Goal: Check status

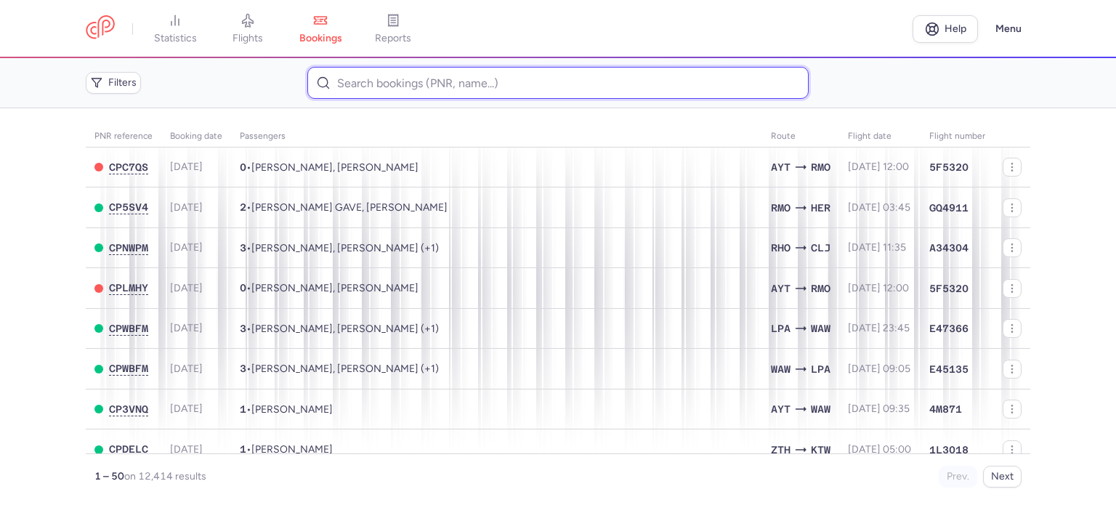
paste input "[PERSON_NAME]"
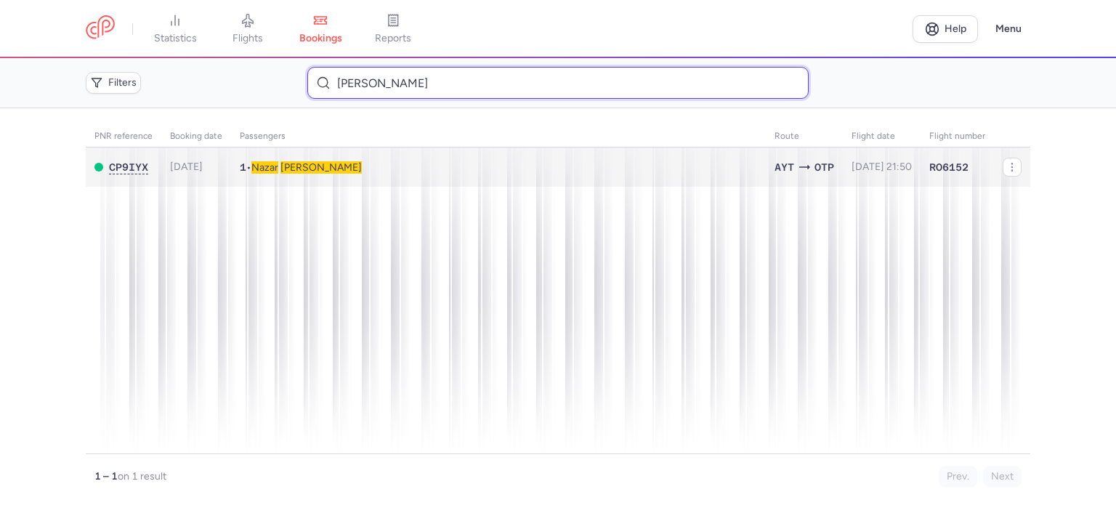
type input "[PERSON_NAME]"
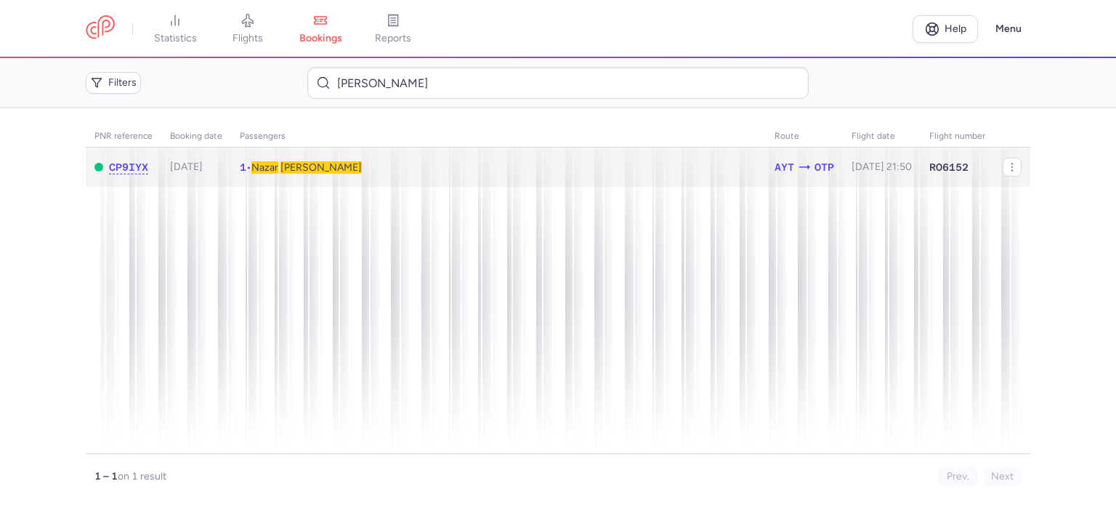
click at [305, 167] on span "[PERSON_NAME]" at bounding box center [320, 167] width 81 height 12
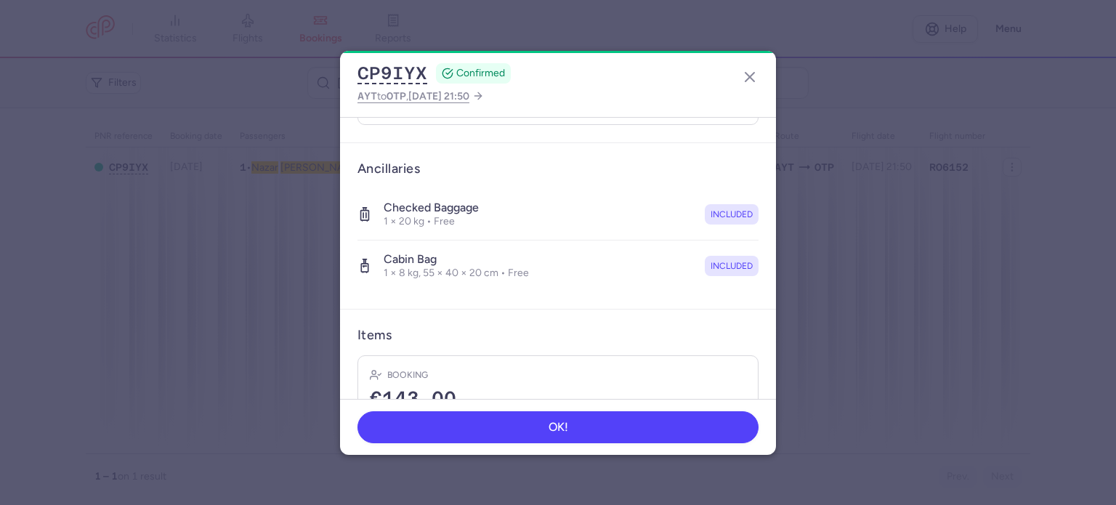
scroll to position [307, 0]
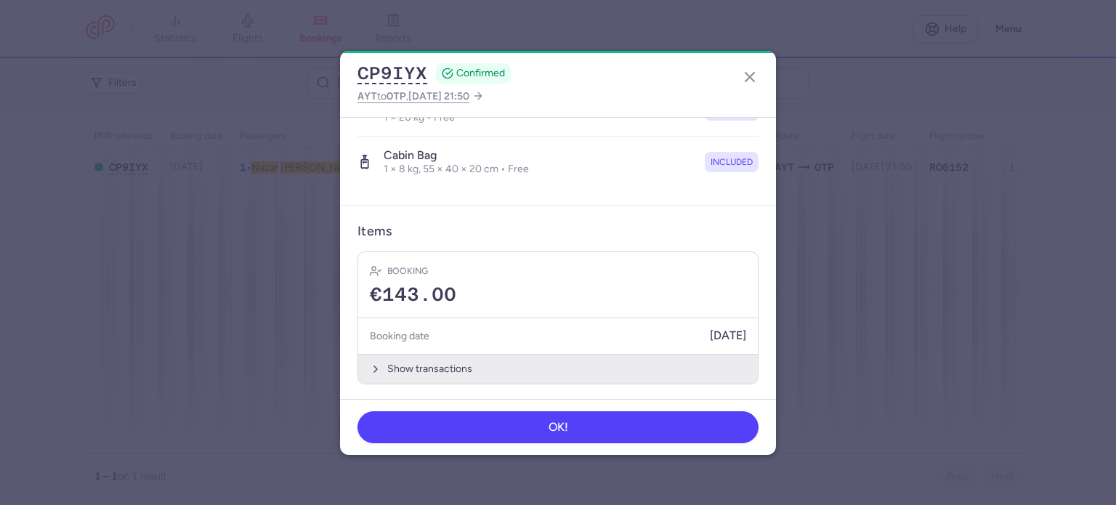
click at [417, 360] on button "Show transactions" at bounding box center [558, 369] width 400 height 30
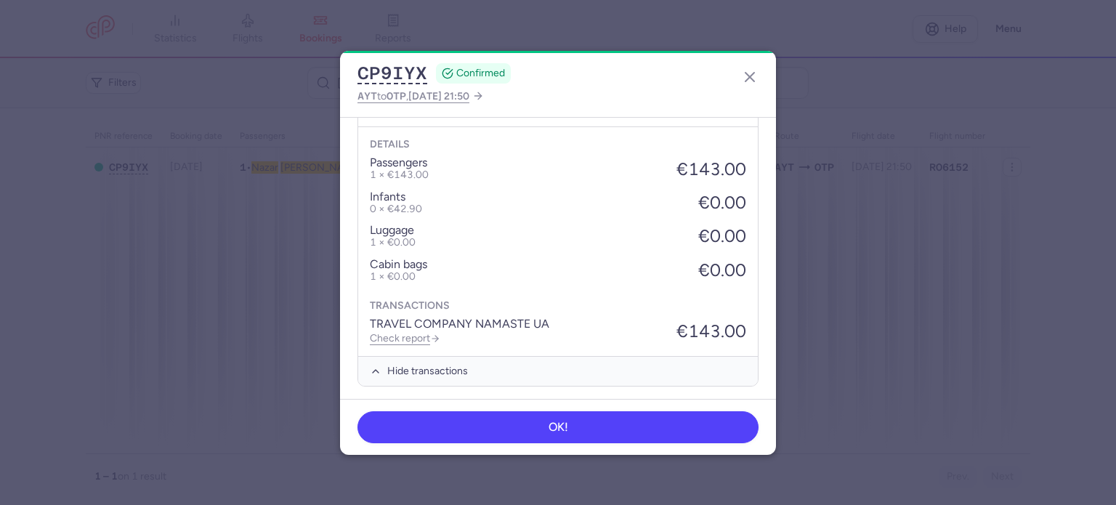
scroll to position [537, 0]
click at [403, 336] on link "Check report" at bounding box center [405, 336] width 70 height 12
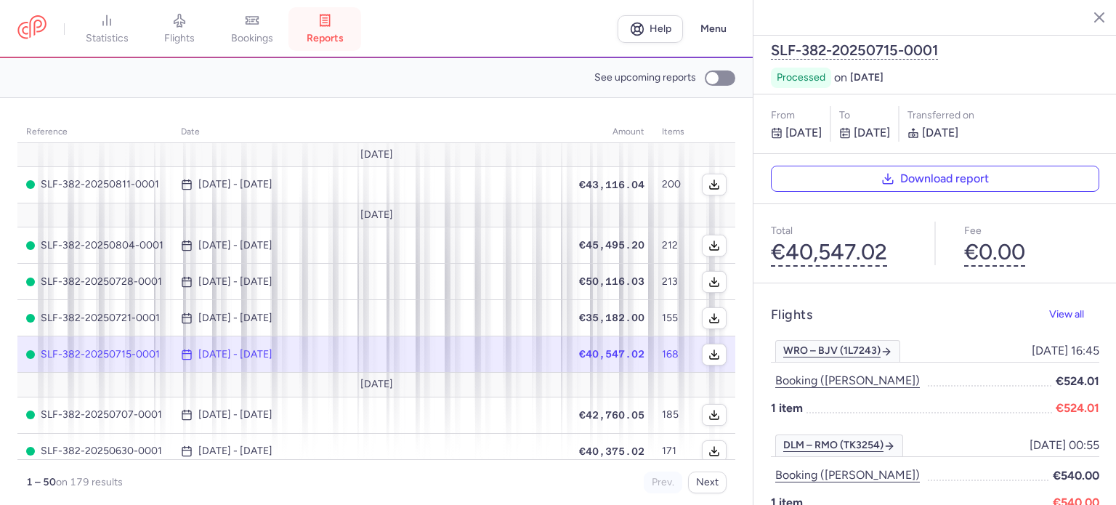
click at [323, 33] on span "reports" at bounding box center [325, 38] width 37 height 13
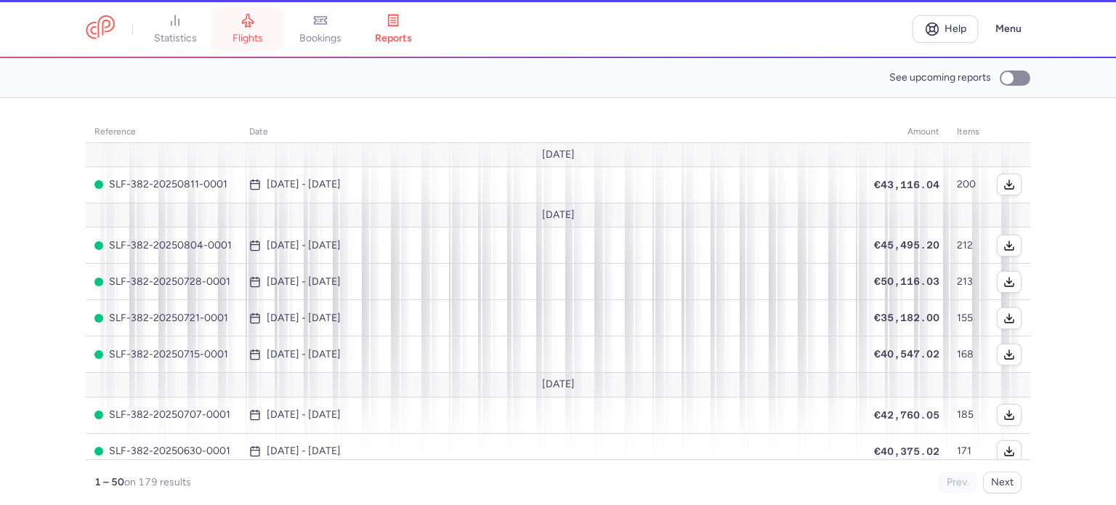
click at [269, 30] on ul "statistics flights bookings reports" at bounding box center [284, 29] width 291 height 32
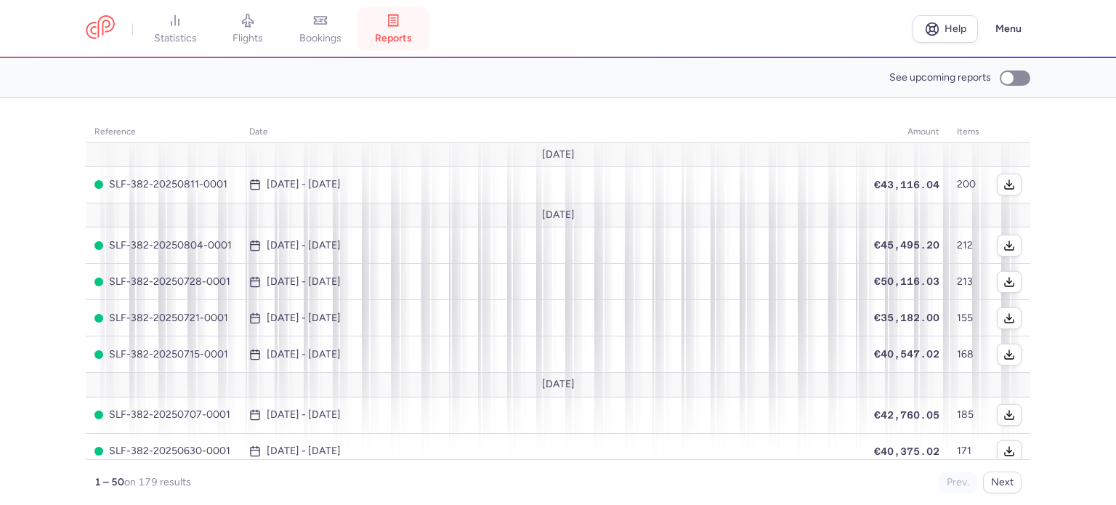
click at [407, 35] on span "reports" at bounding box center [393, 38] width 37 height 13
click at [325, 28] on link "bookings" at bounding box center [320, 29] width 73 height 32
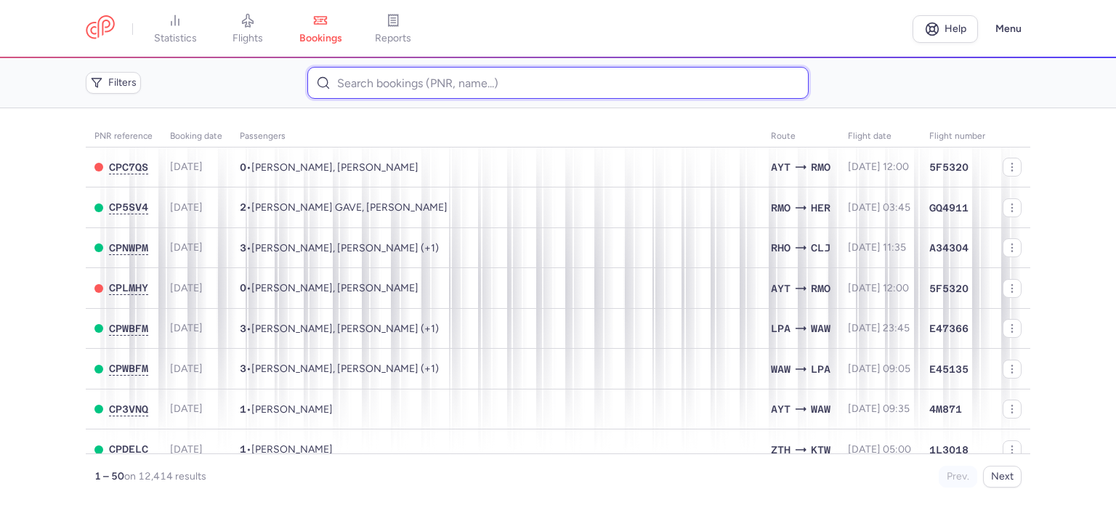
paste input "[PERSON_NAME]"
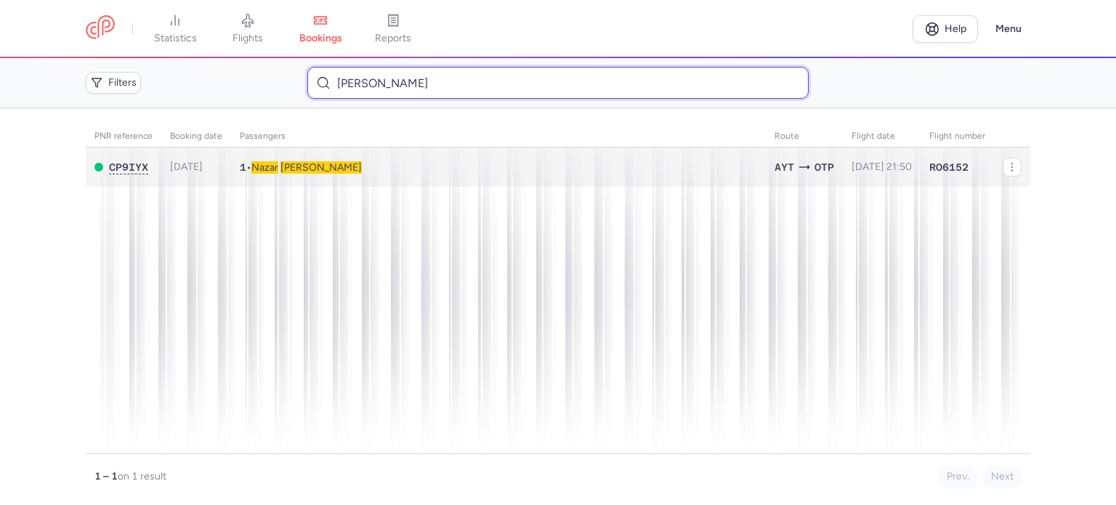
type input "[PERSON_NAME]"
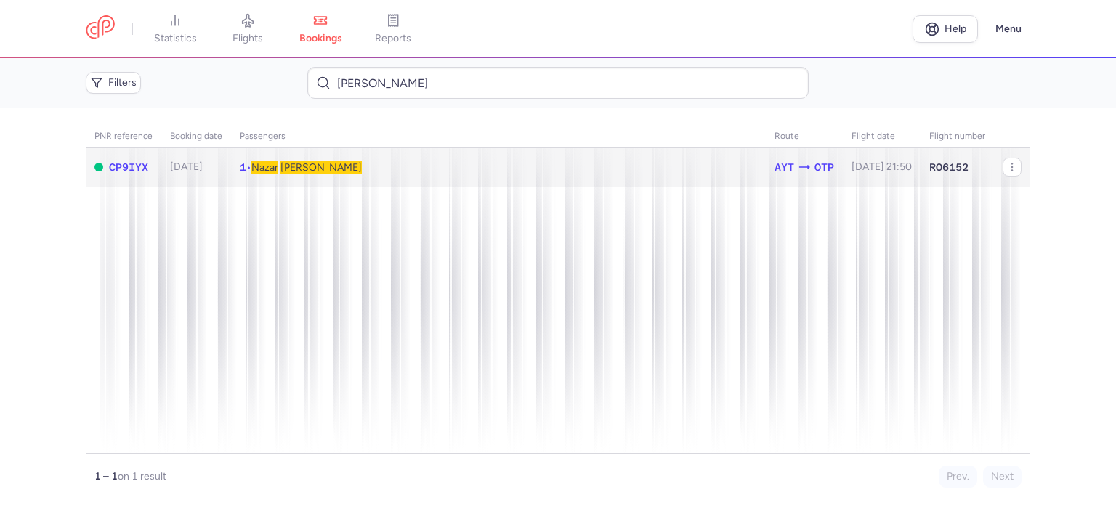
click at [310, 171] on span "[PERSON_NAME]" at bounding box center [320, 167] width 81 height 12
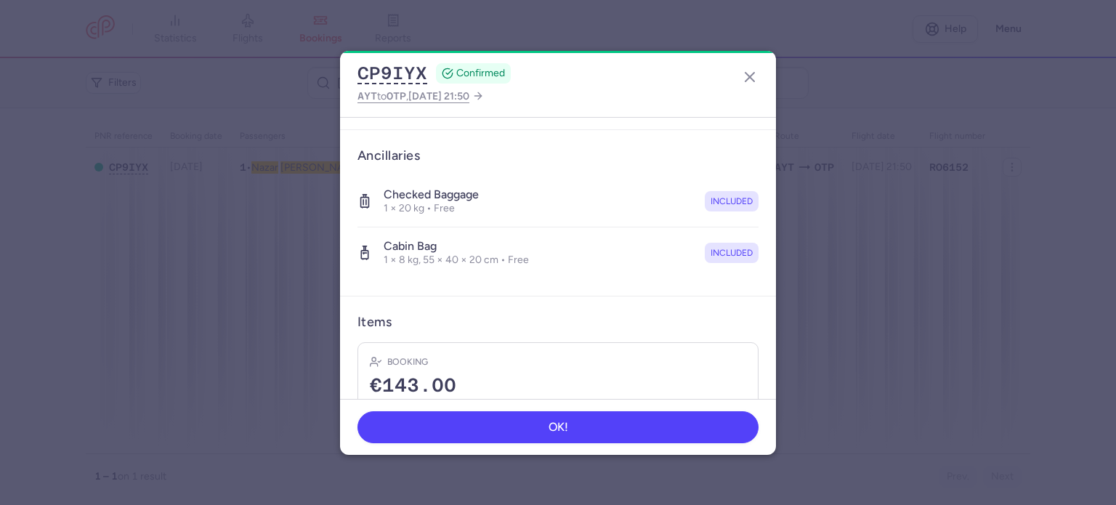
scroll to position [307, 0]
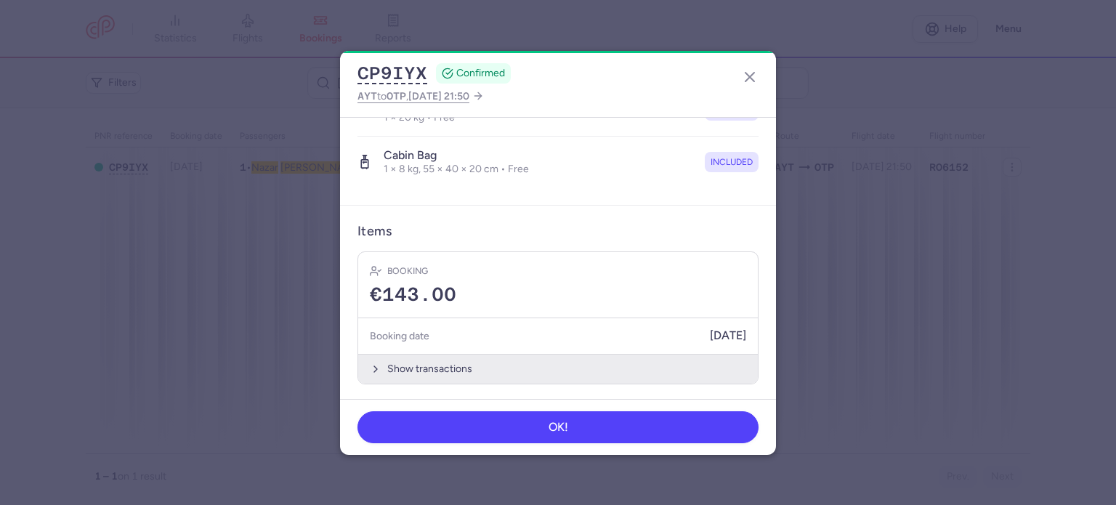
click at [416, 367] on button "Show transactions" at bounding box center [558, 369] width 400 height 30
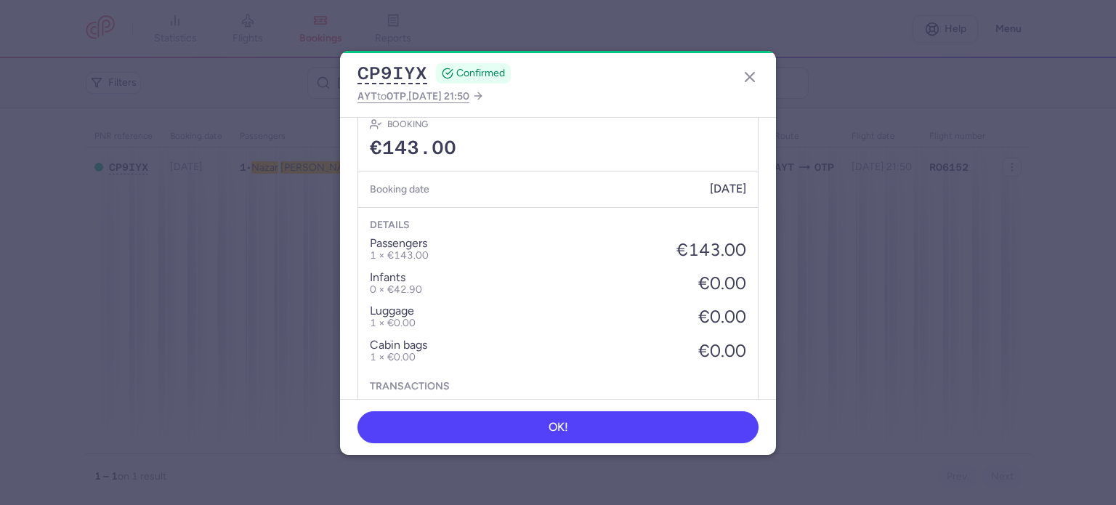
scroll to position [537, 0]
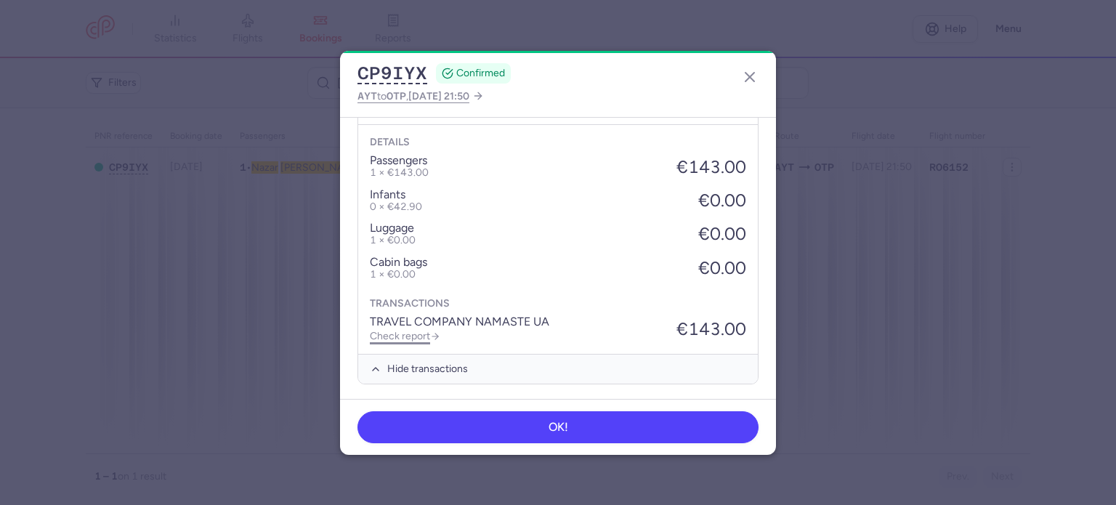
click at [417, 334] on link "Check report" at bounding box center [405, 336] width 70 height 12
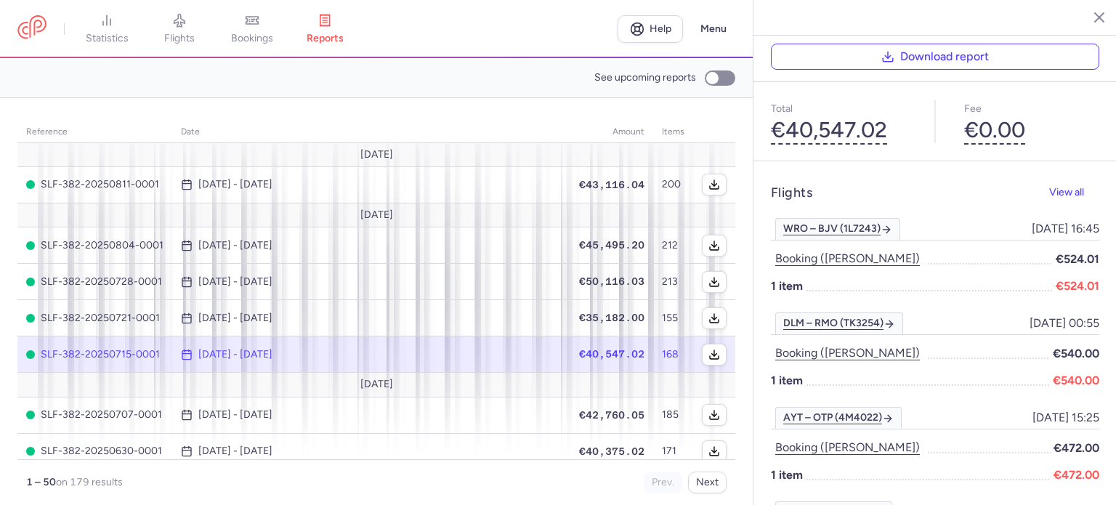
scroll to position [145, 0]
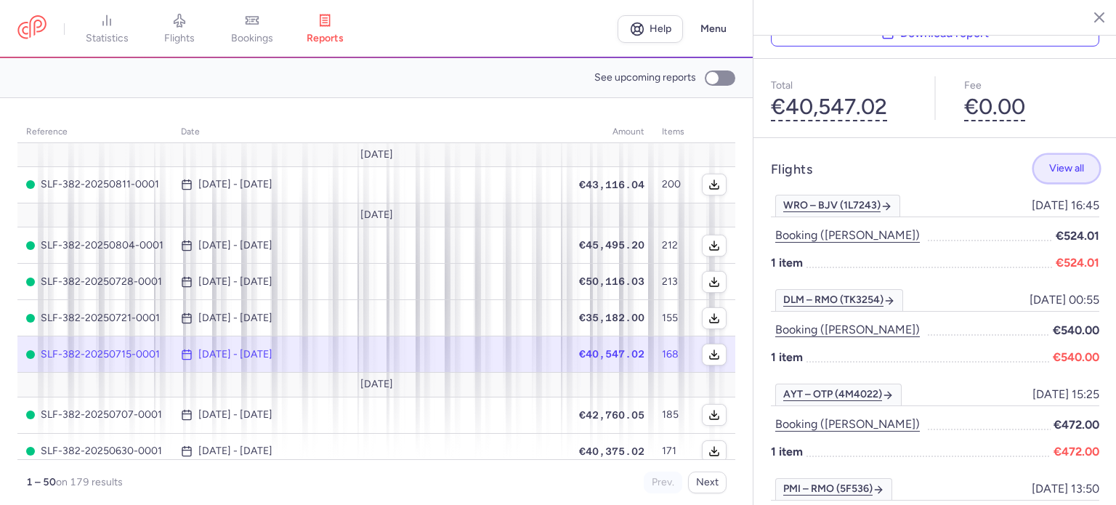
click at [1061, 155] on button "View all" at bounding box center [1066, 169] width 65 height 28
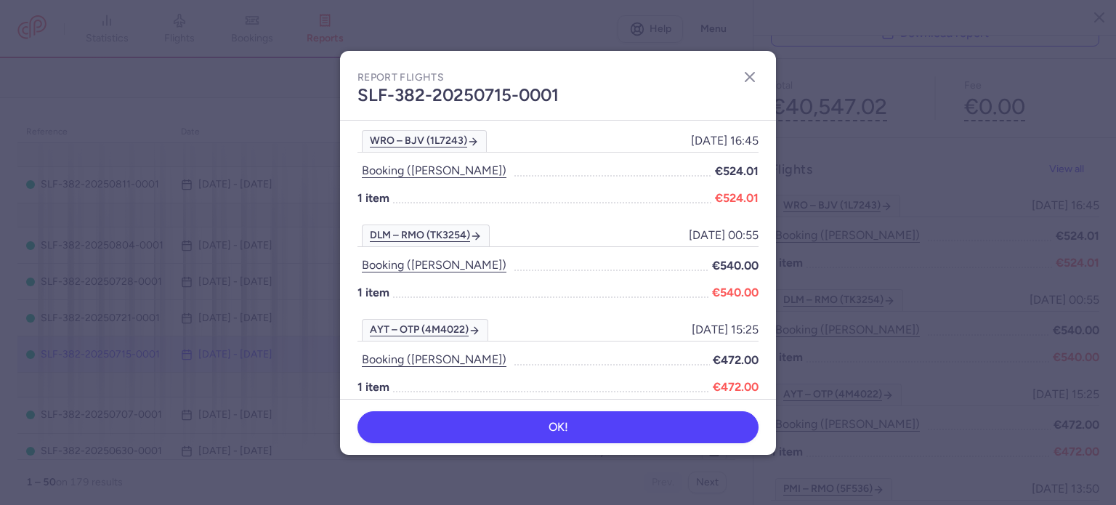
scroll to position [0, 0]
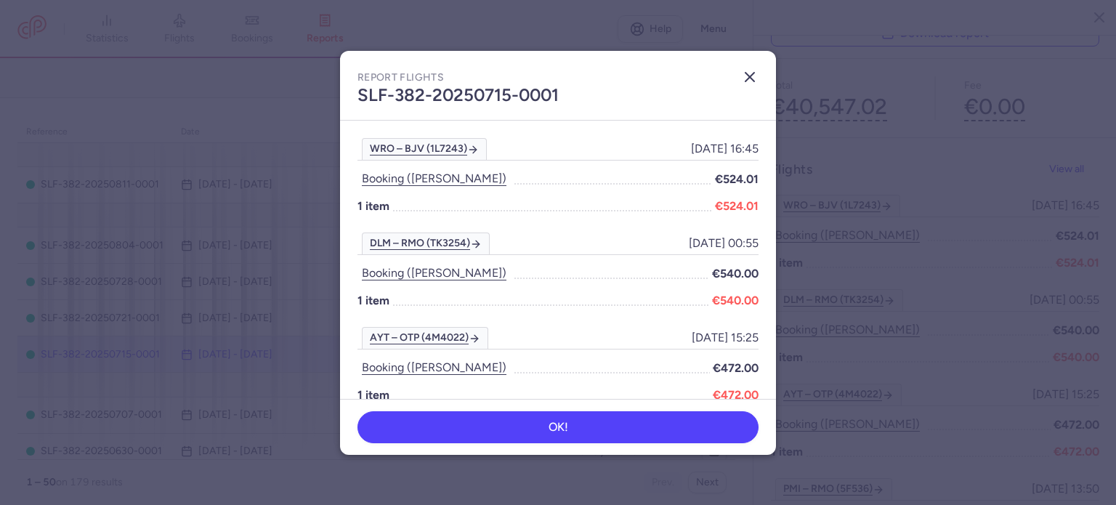
click at [753, 81] on icon "button" at bounding box center [749, 76] width 17 height 17
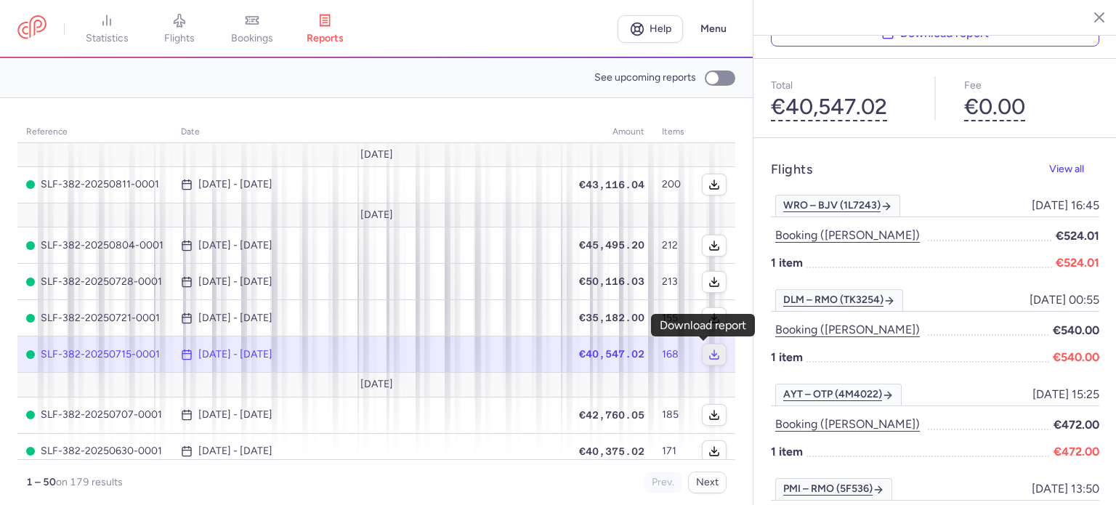
click at [708, 353] on icon "button" at bounding box center [714, 355] width 12 height 12
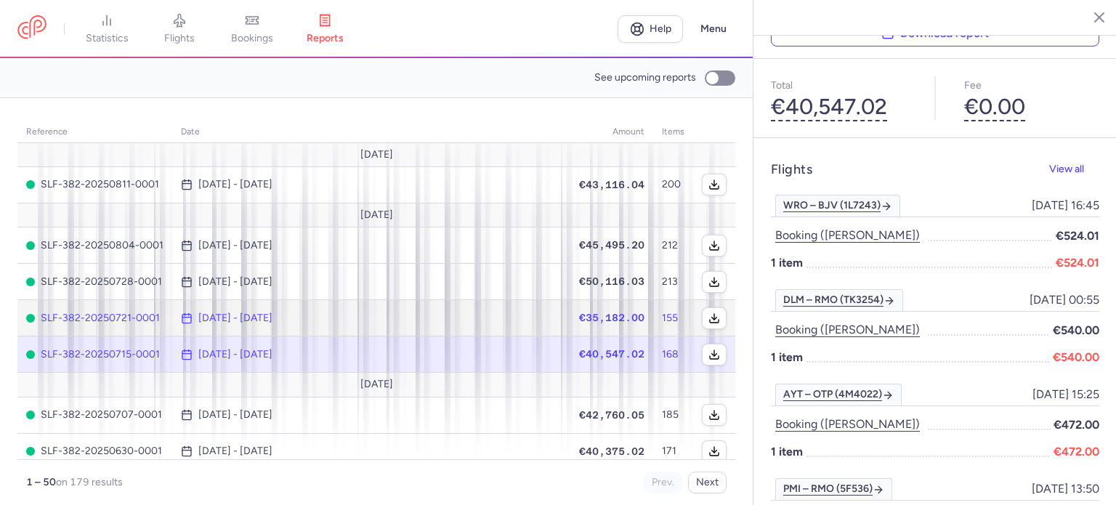
click at [596, 316] on span "€35,182.00" at bounding box center [611, 318] width 65 height 12
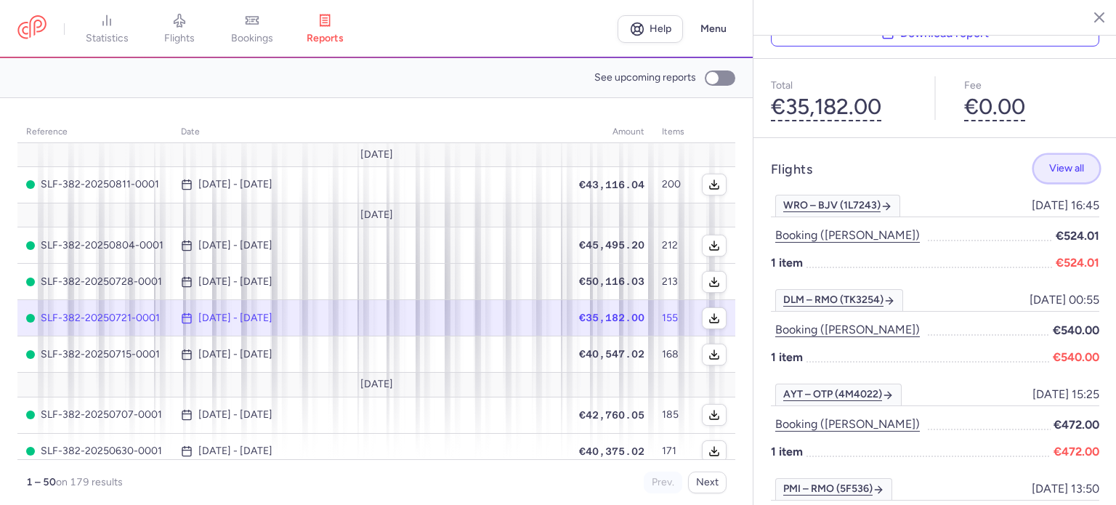
click at [1054, 163] on span "View all" at bounding box center [1066, 168] width 35 height 11
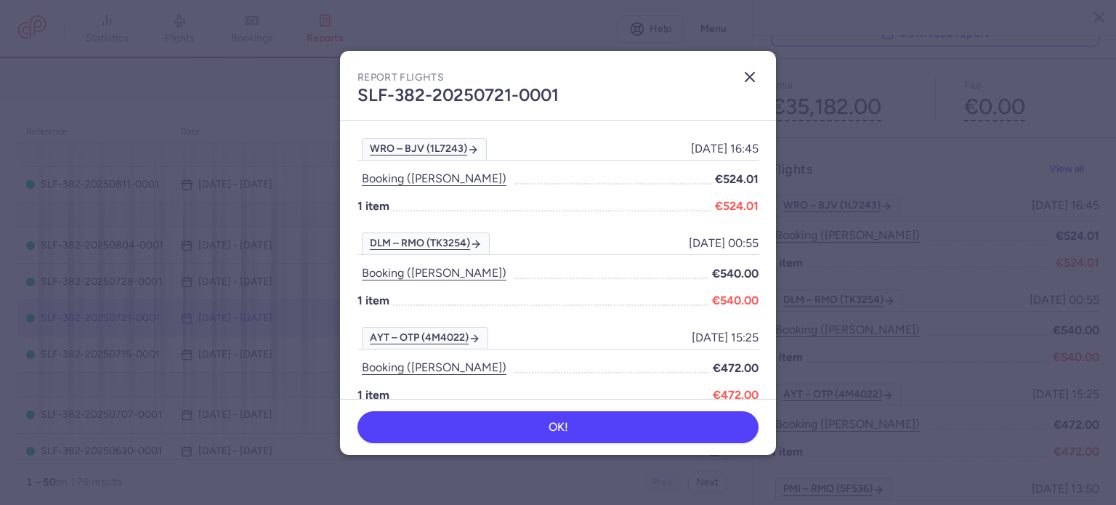
click at [744, 76] on icon "button" at bounding box center [749, 76] width 17 height 17
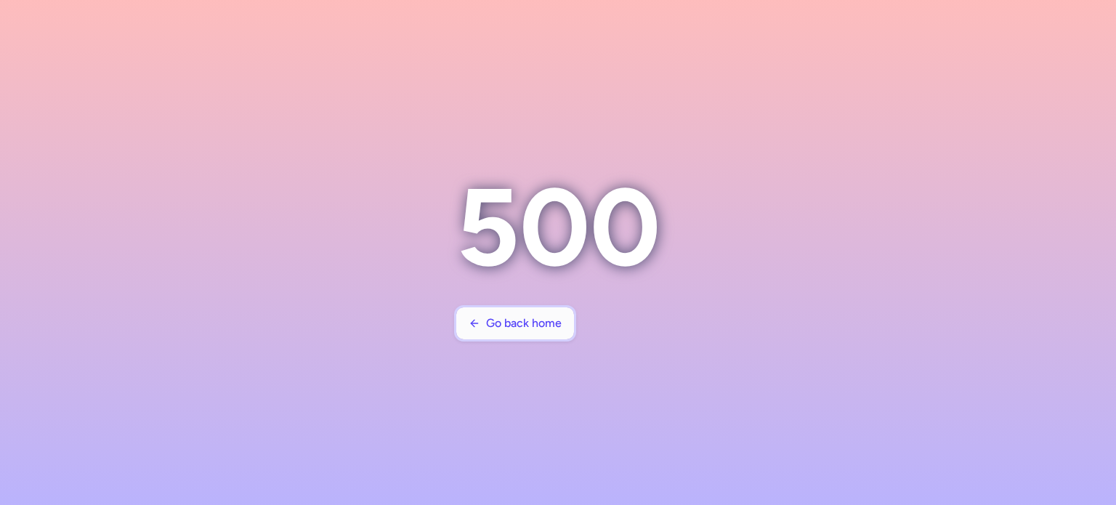
click at [527, 318] on span "Go back home" at bounding box center [524, 323] width 76 height 13
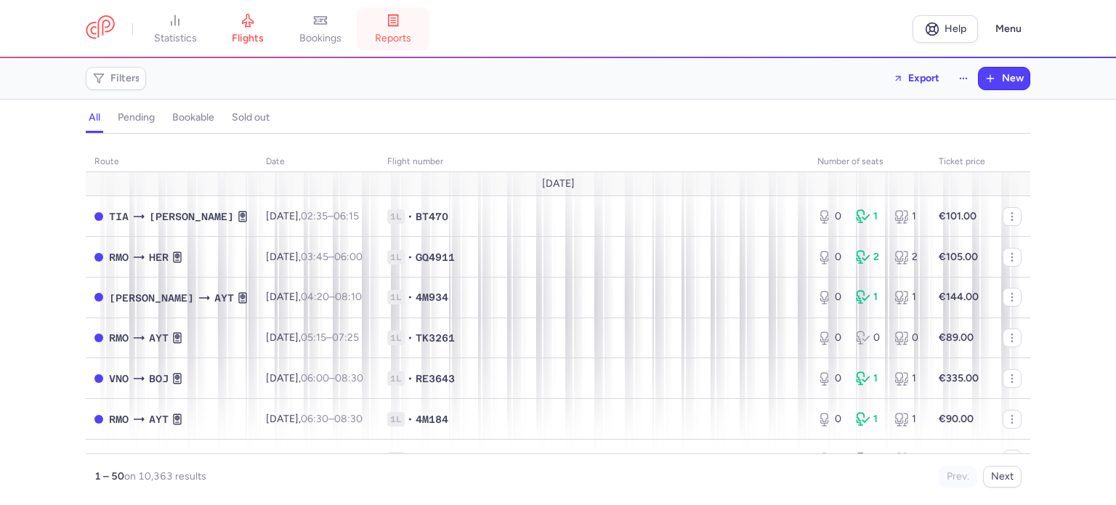
click at [379, 34] on link "reports" at bounding box center [393, 29] width 73 height 32
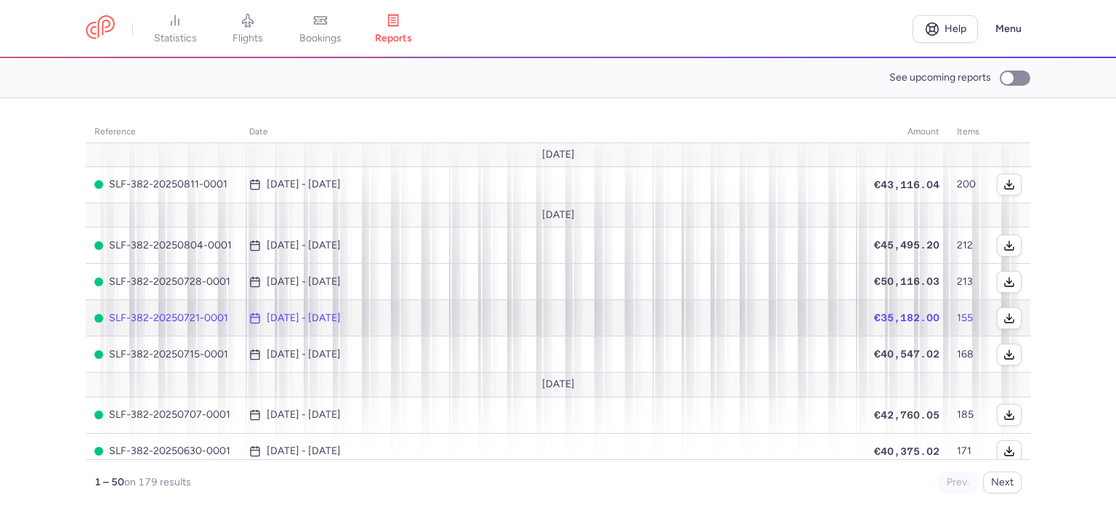
click at [882, 312] on span "€35,182.00" at bounding box center [906, 318] width 65 height 12
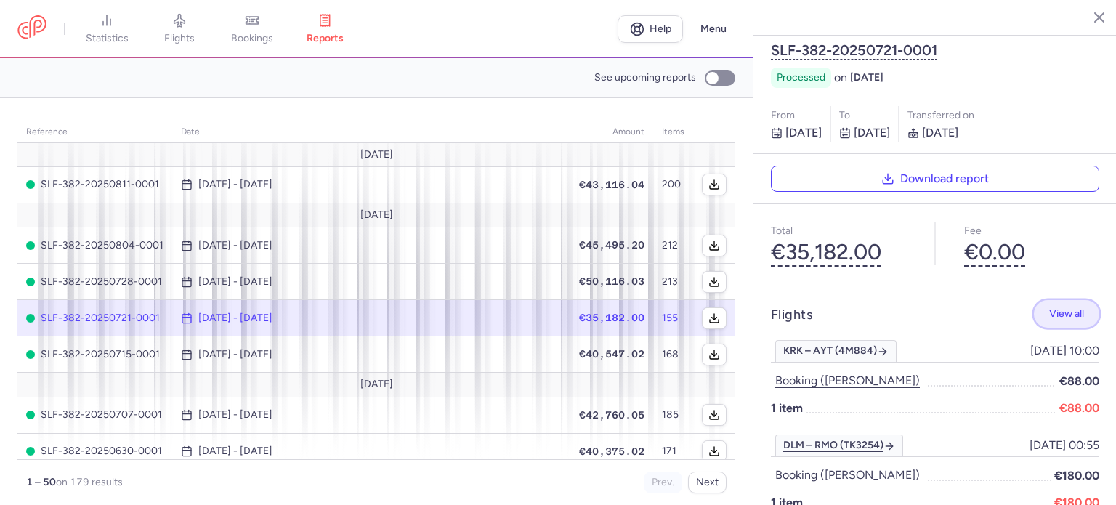
click at [1052, 300] on button "View all" at bounding box center [1066, 314] width 65 height 28
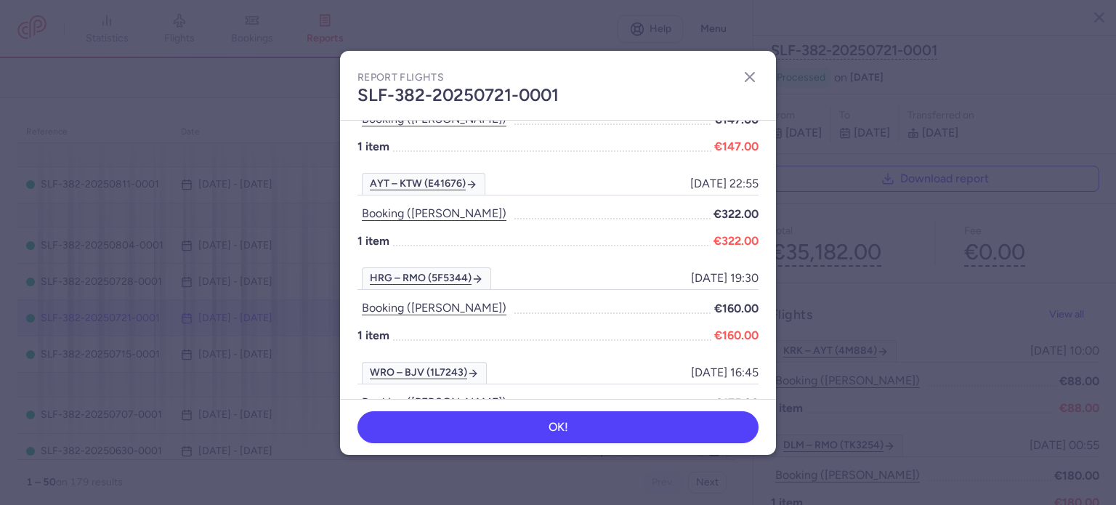
scroll to position [291, 0]
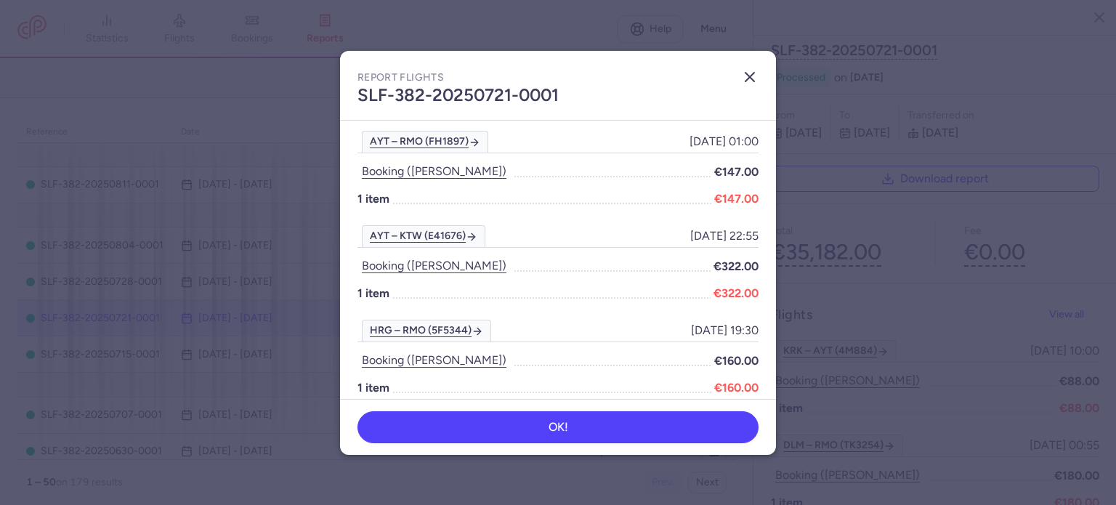
click at [747, 82] on icon "button" at bounding box center [749, 76] width 17 height 17
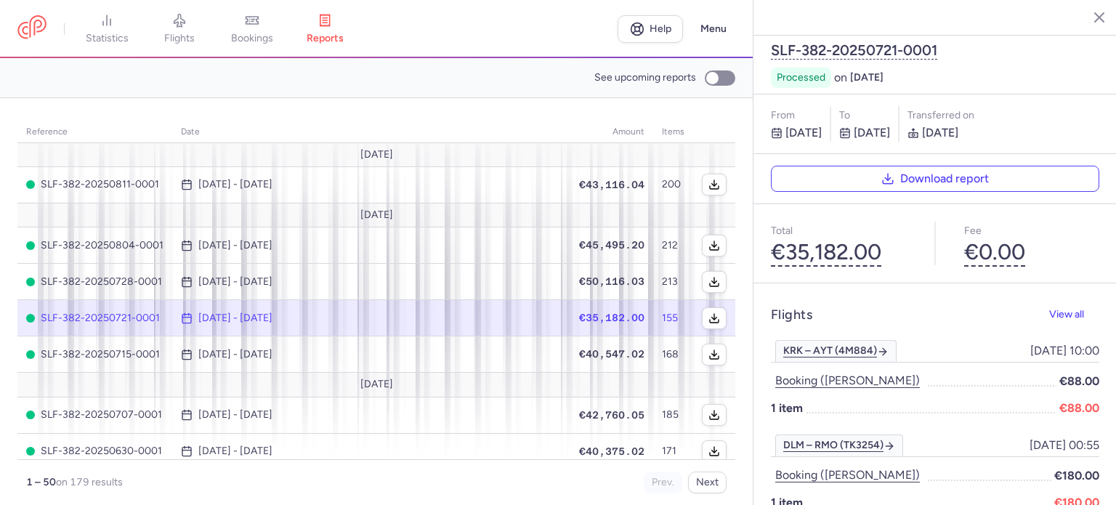
click at [592, 317] on span "€35,182.00" at bounding box center [611, 318] width 65 height 12
click at [625, 315] on span "€35,182.00" at bounding box center [611, 318] width 65 height 12
click at [702, 319] on button "button" at bounding box center [713, 318] width 23 height 20
click at [349, 45] on link "reports" at bounding box center [324, 29] width 73 height 32
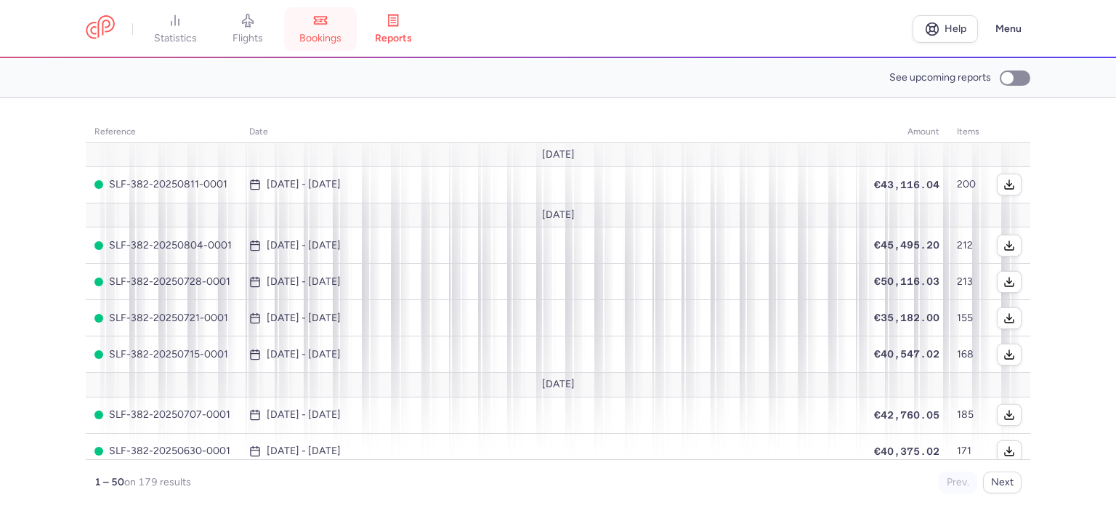
click at [323, 36] on span "bookings" at bounding box center [320, 38] width 42 height 13
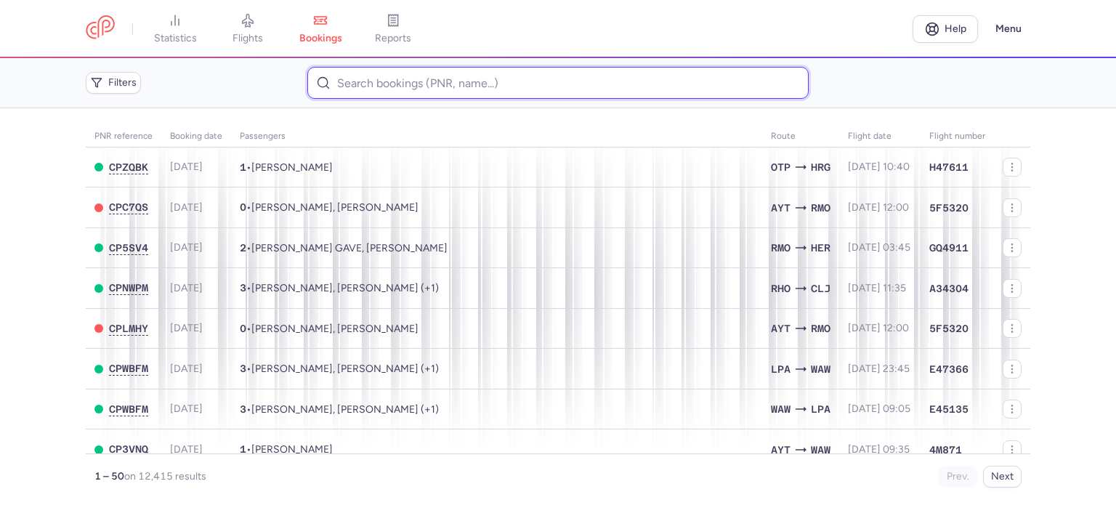
paste input "ULICI LIVIU IOAN CORNEL"
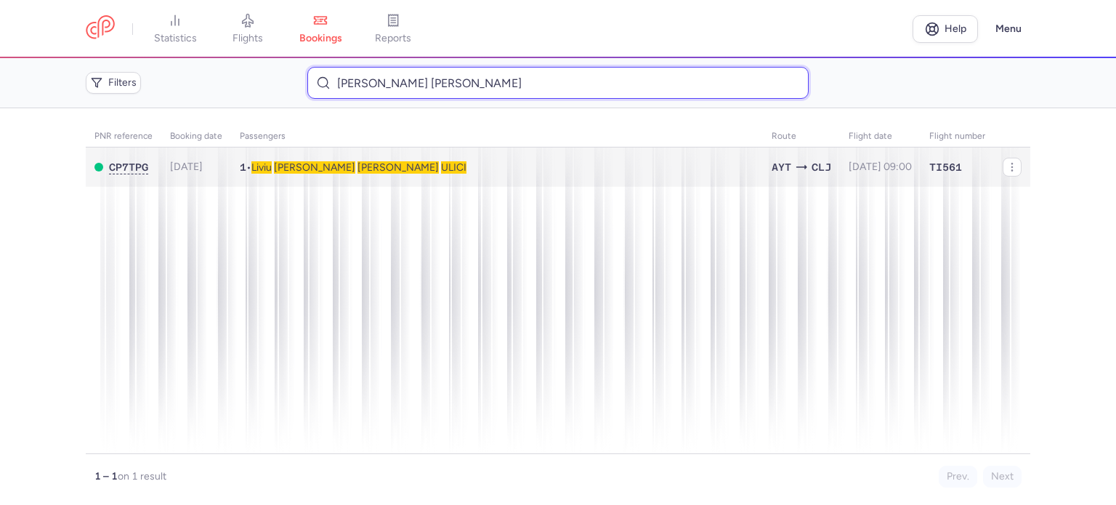
type input "ULICI LIVIU IOAN CORNEL"
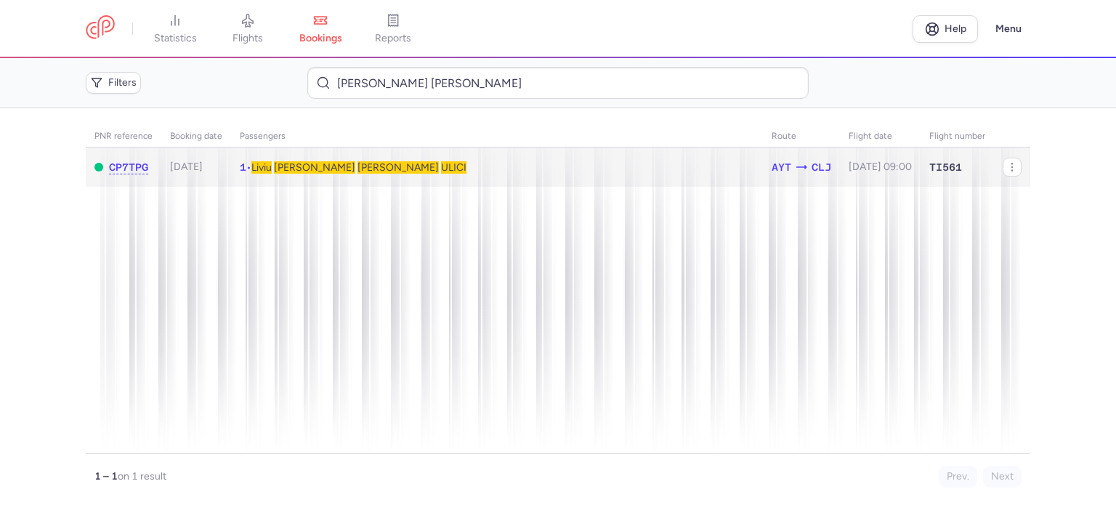
click at [357, 170] on span "Cornel" at bounding box center [397, 167] width 81 height 12
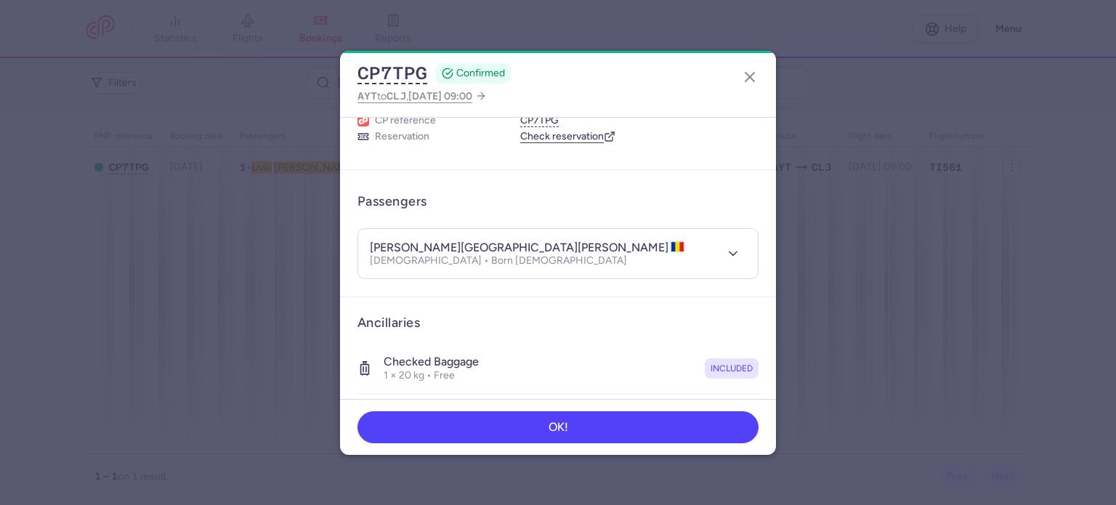
scroll to position [307, 0]
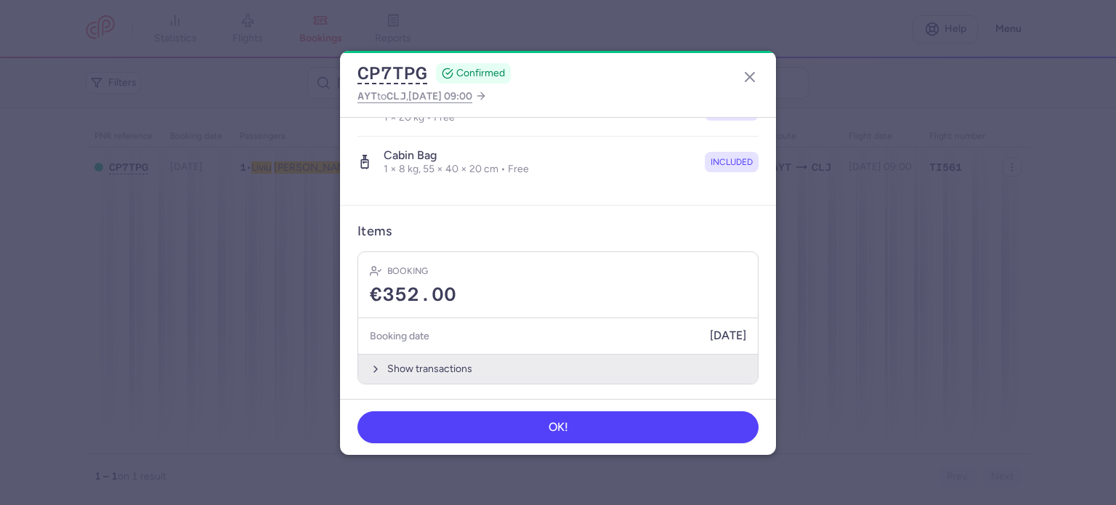
click at [413, 360] on button "Show transactions" at bounding box center [558, 369] width 400 height 30
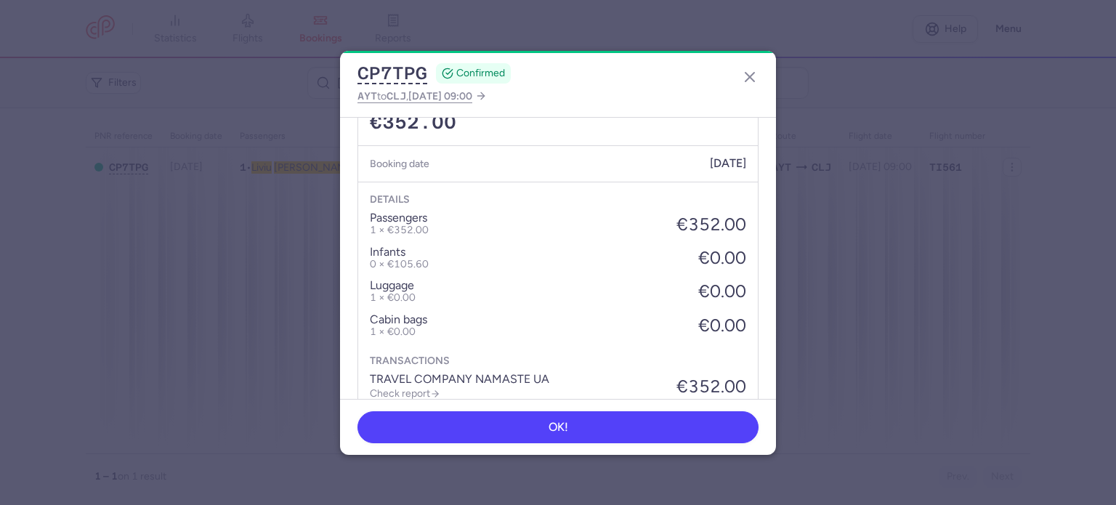
scroll to position [525, 0]
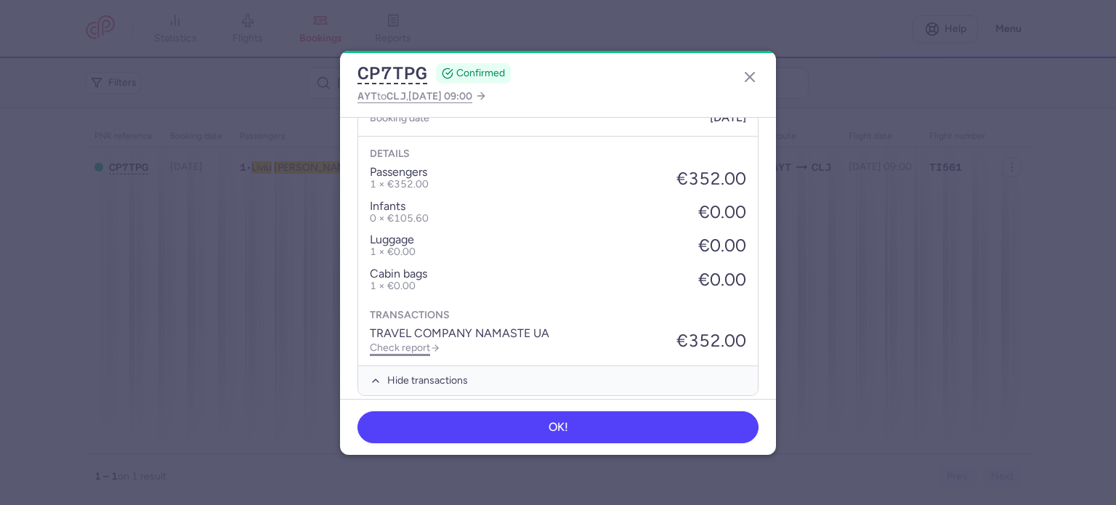
click at [404, 344] on link "Check report" at bounding box center [405, 347] width 70 height 12
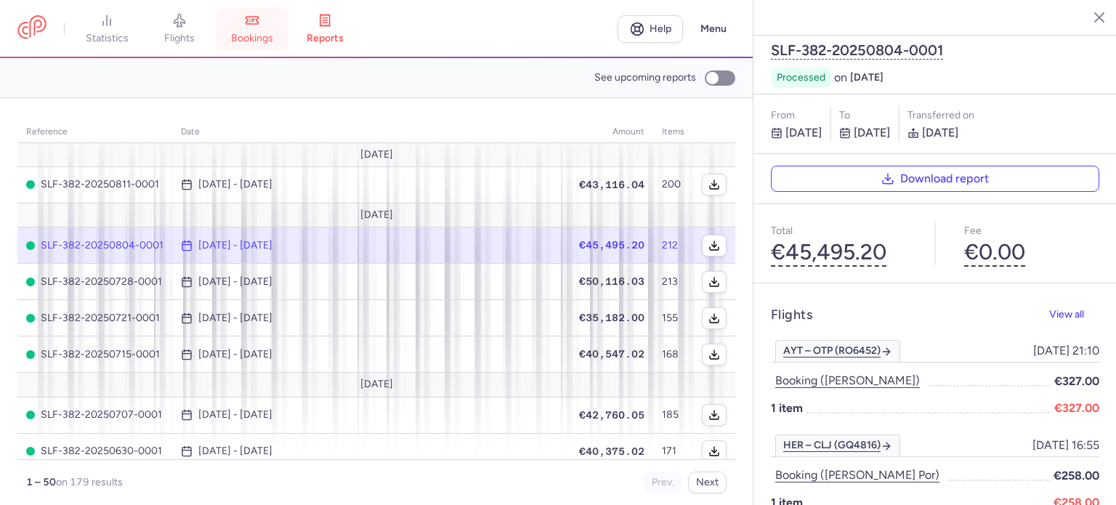
click at [270, 24] on link "bookings" at bounding box center [252, 29] width 73 height 32
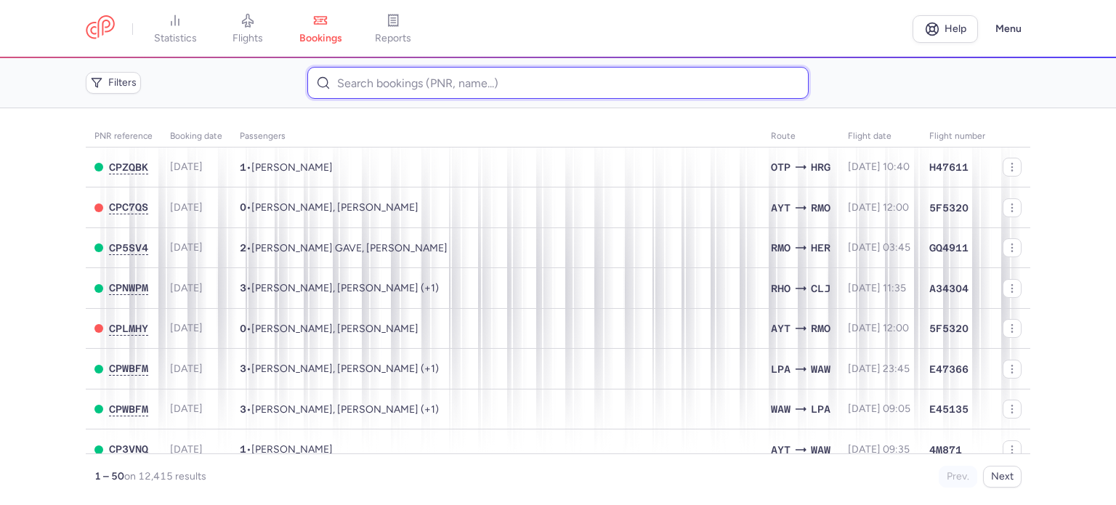
paste input "CHILBA CRISTIAN"
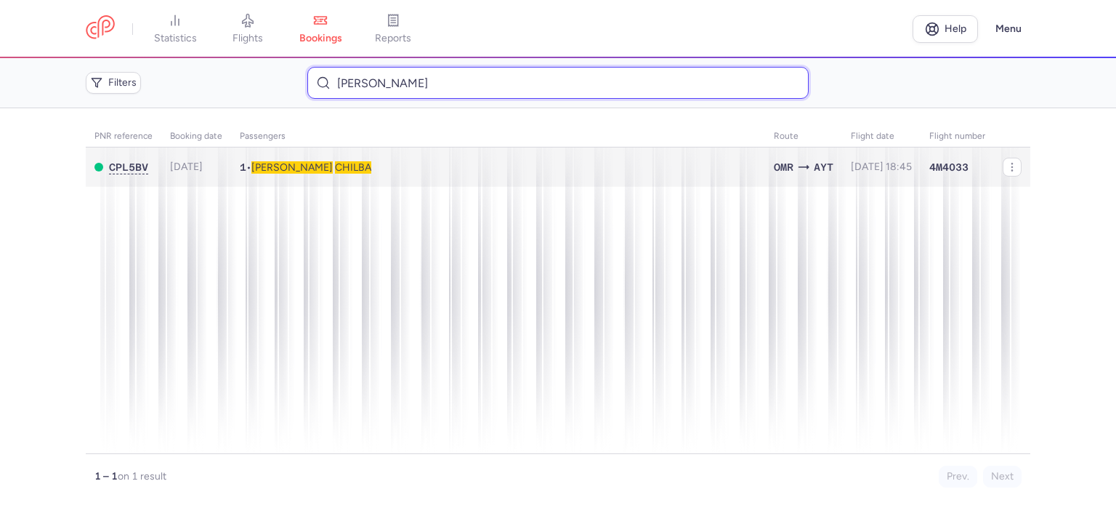
type input "CHILBA CRISTIAN"
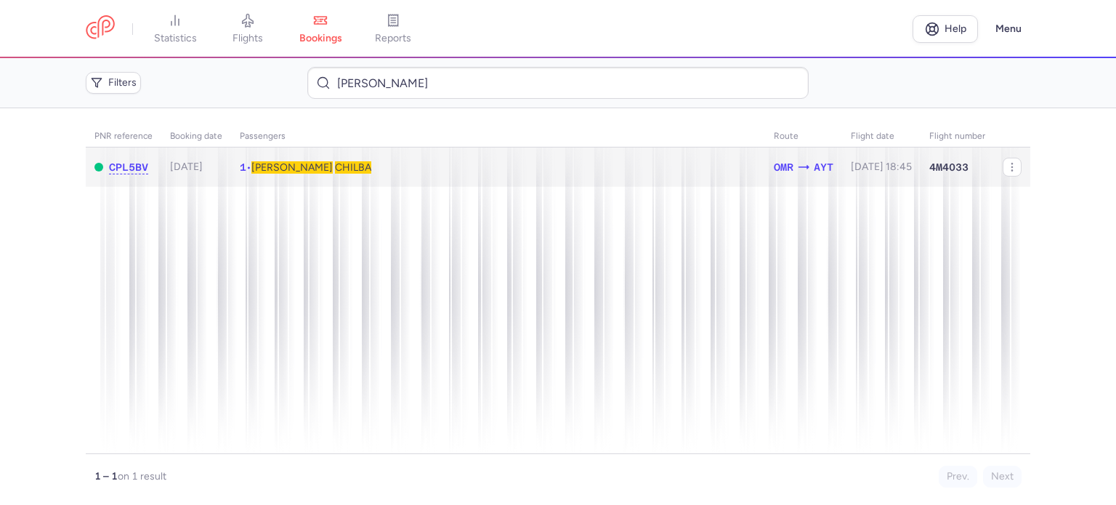
click at [296, 162] on span "Cristian CHILBA" at bounding box center [311, 167] width 120 height 12
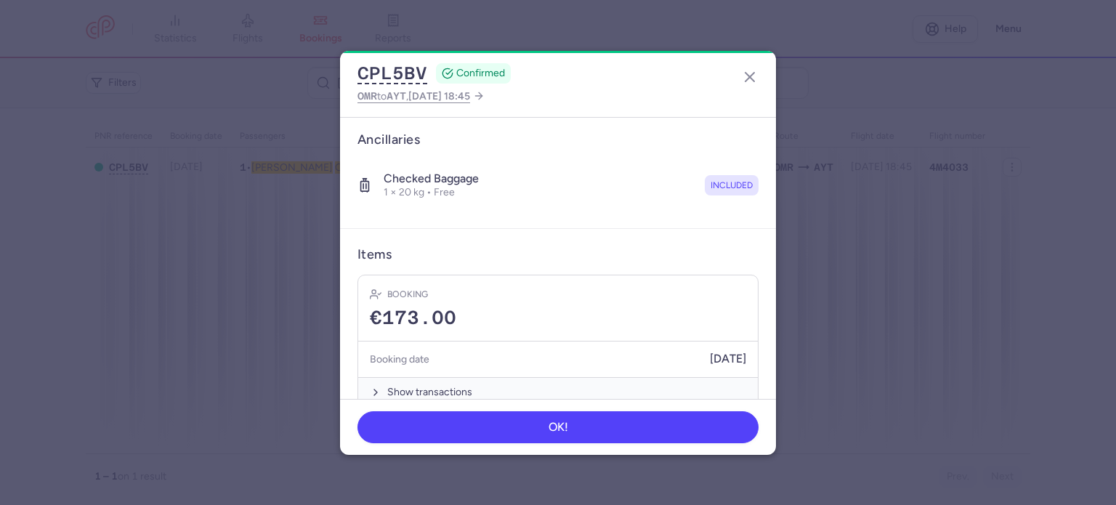
scroll to position [256, 0]
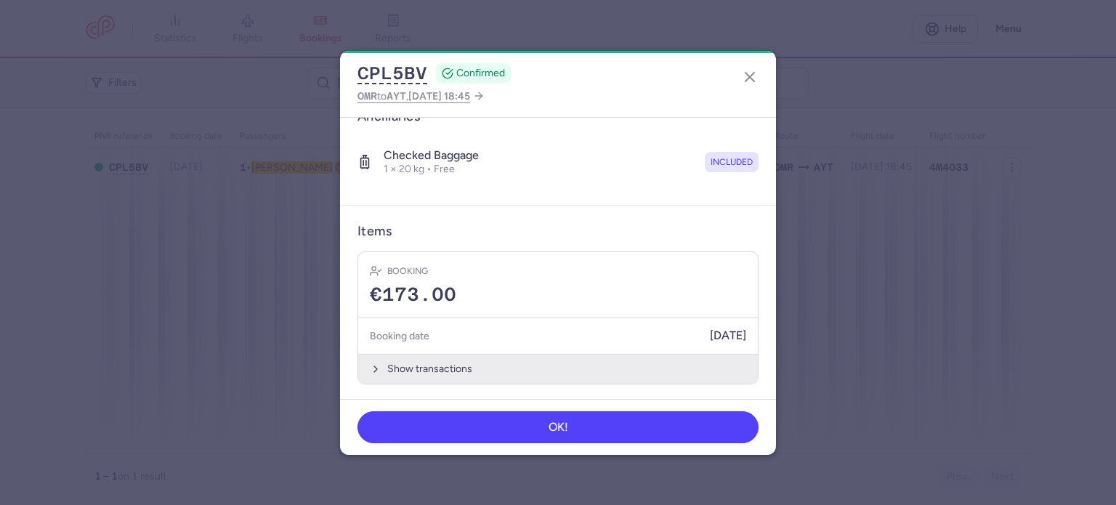
click at [420, 363] on button "Show transactions" at bounding box center [558, 369] width 400 height 30
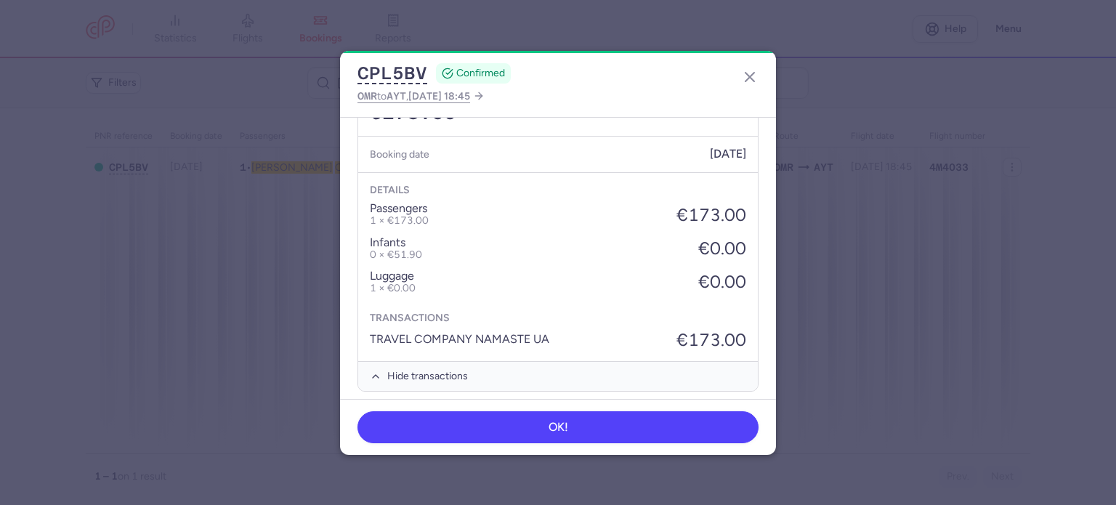
scroll to position [445, 0]
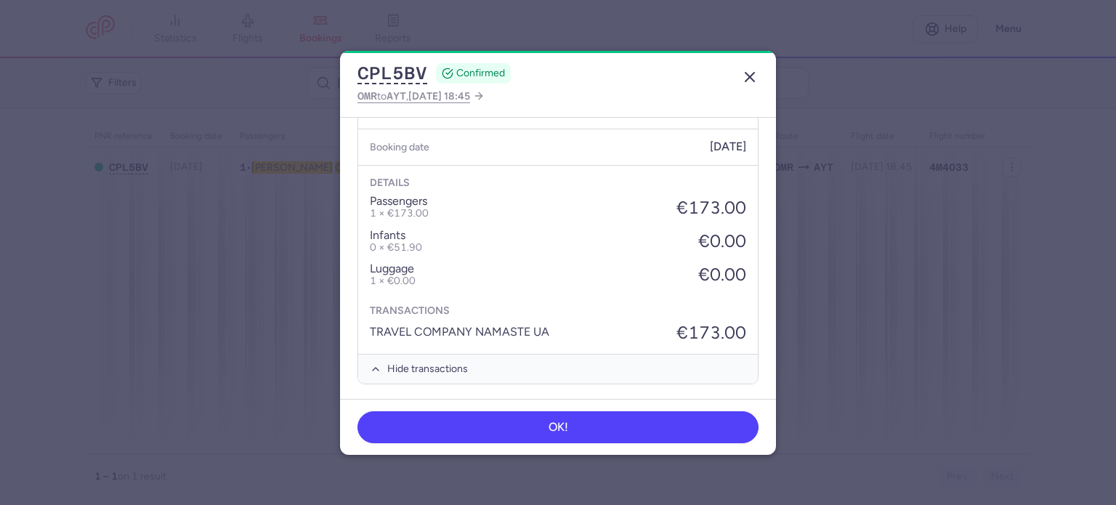
click at [745, 78] on icon "button" at bounding box center [749, 76] width 17 height 17
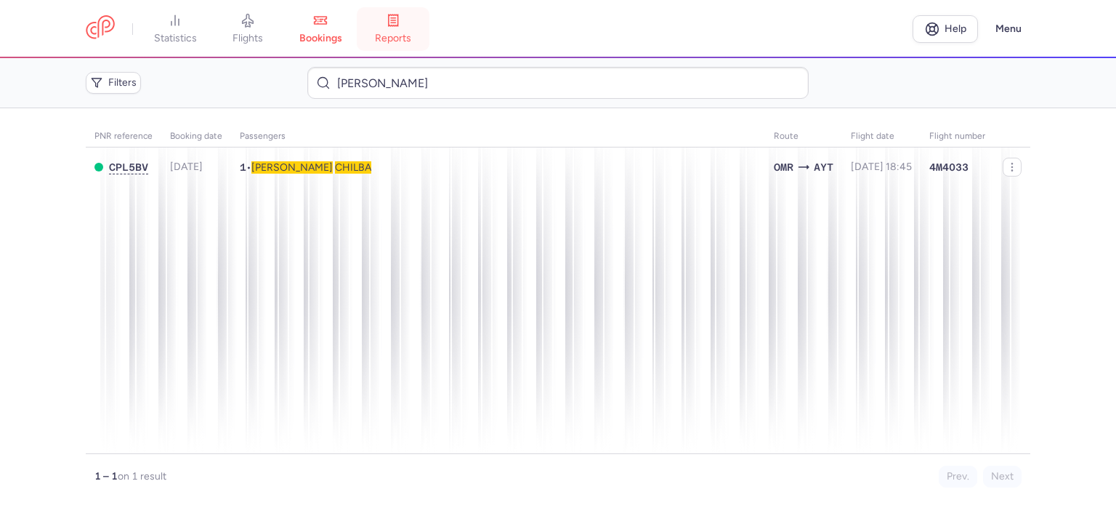
click at [398, 23] on icon at bounding box center [393, 21] width 9 height 12
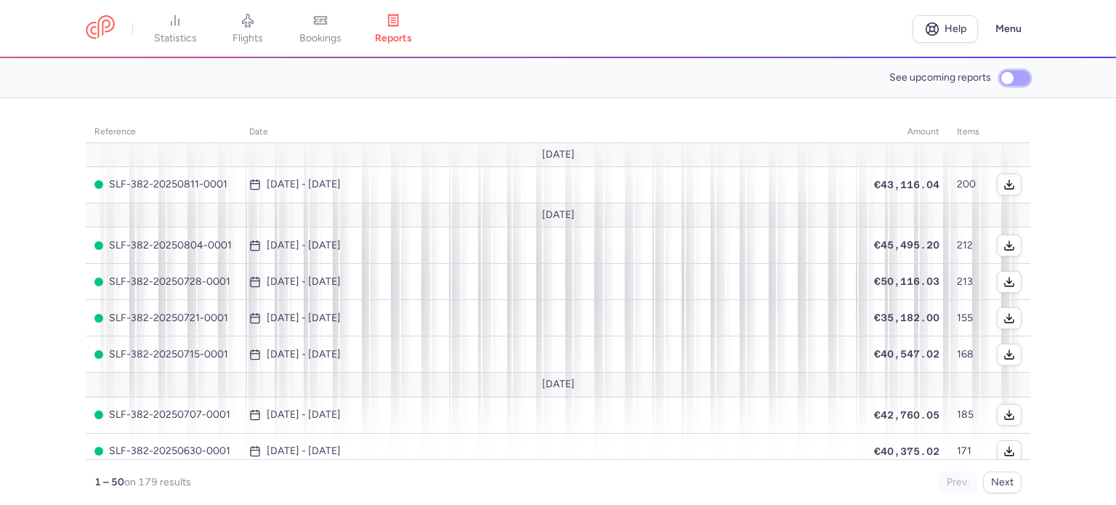
click at [1008, 78] on input "See upcoming reports" at bounding box center [1015, 77] width 31 height 15
checkbox input "true"
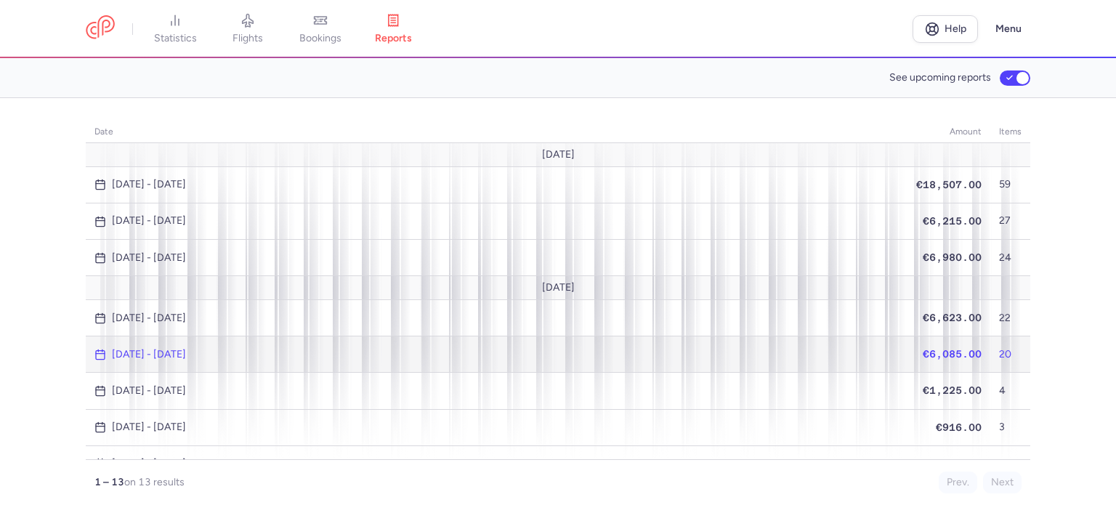
click at [937, 348] on span "€6,085.00" at bounding box center [952, 354] width 59 height 12
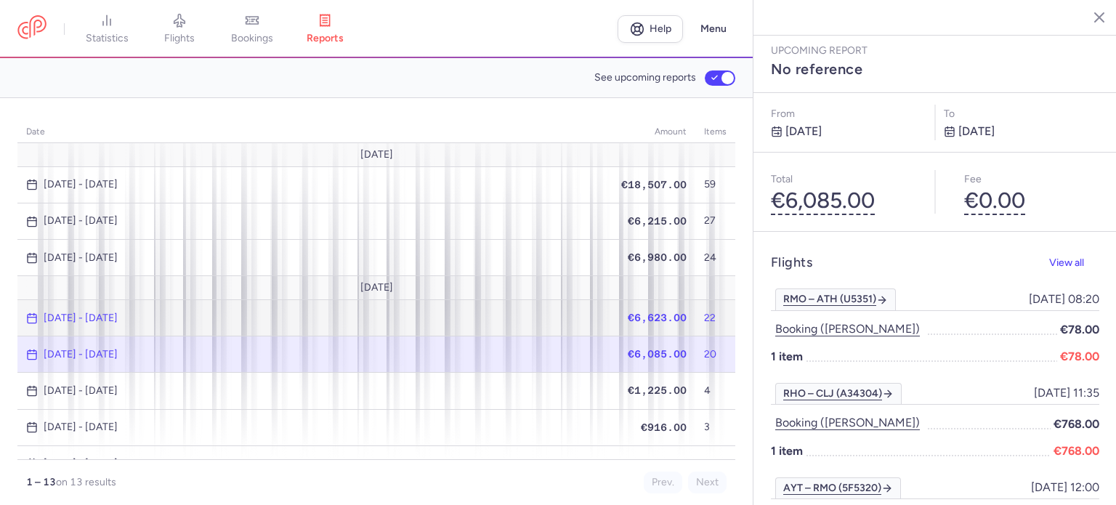
click at [633, 323] on td "€6,623.00" at bounding box center [653, 318] width 83 height 36
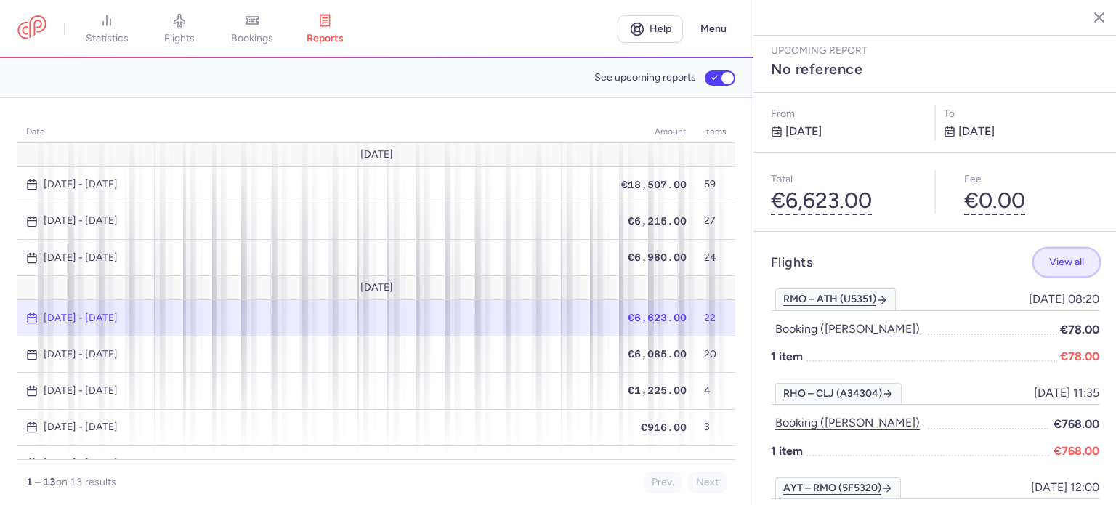
click at [1055, 256] on span "View all" at bounding box center [1066, 261] width 35 height 11
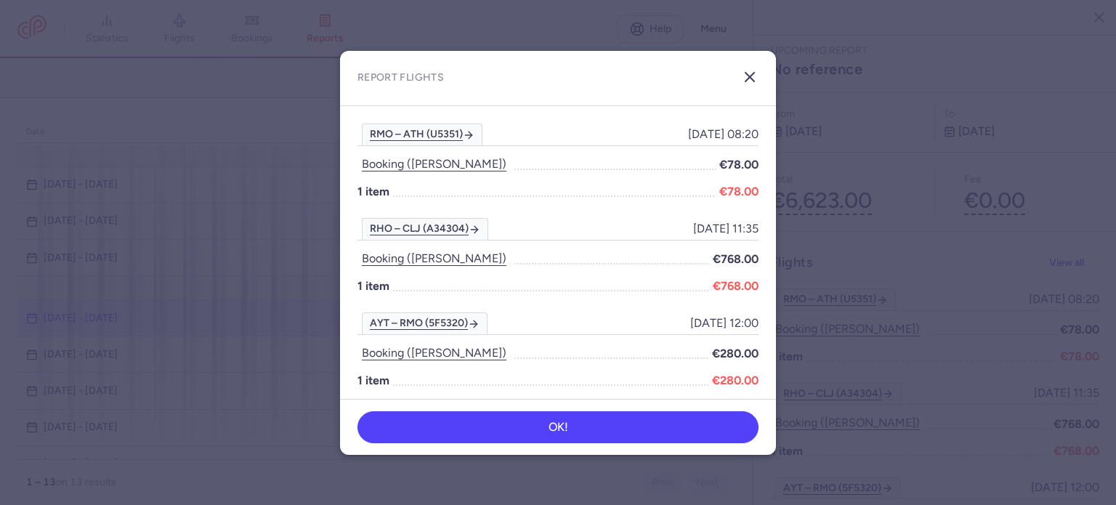
click at [755, 78] on icon "button" at bounding box center [749, 76] width 17 height 17
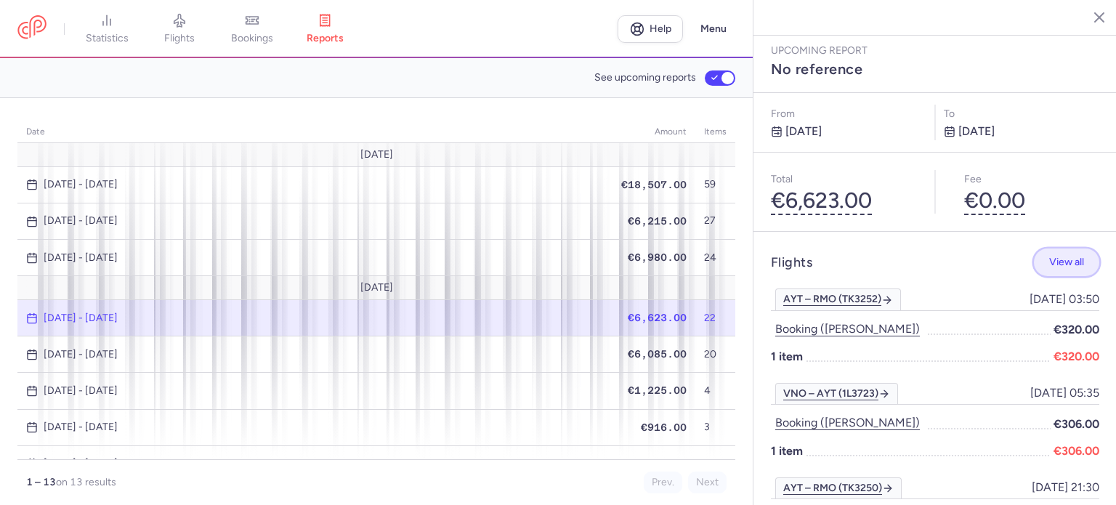
click at [1061, 256] on span "View all" at bounding box center [1066, 261] width 35 height 11
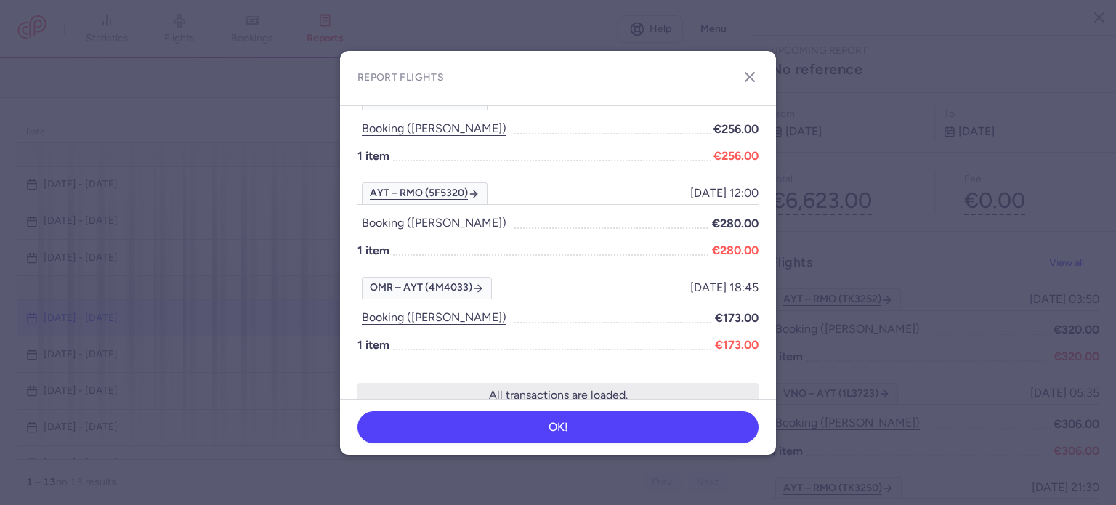
scroll to position [1717, 0]
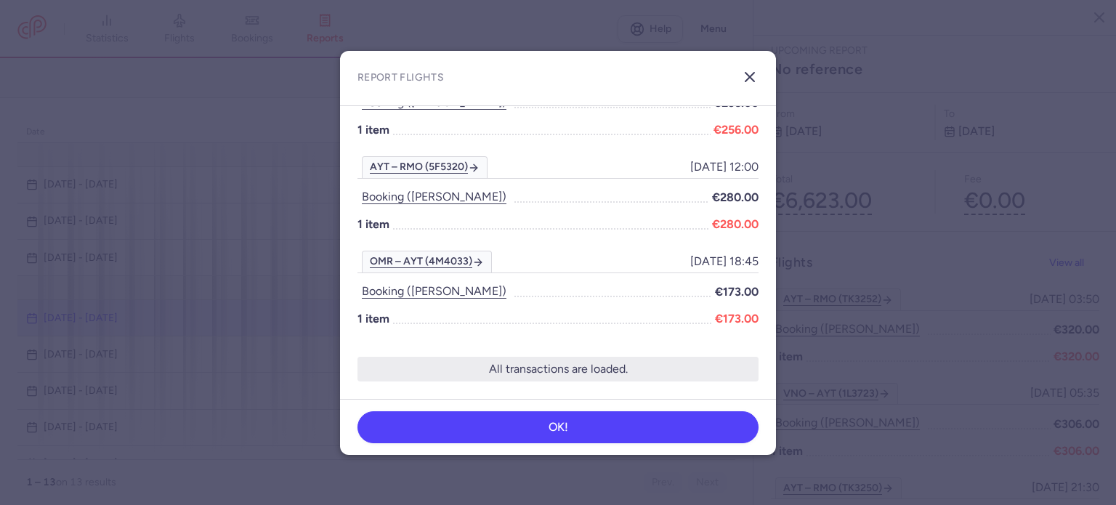
click at [748, 79] on icon "button" at bounding box center [749, 76] width 17 height 17
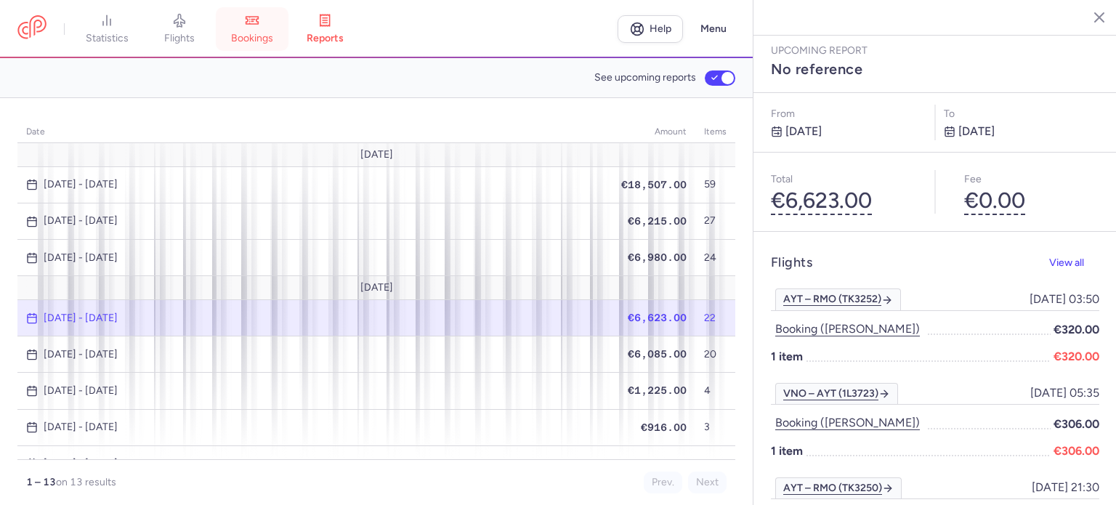
click at [264, 34] on span "bookings" at bounding box center [252, 38] width 42 height 13
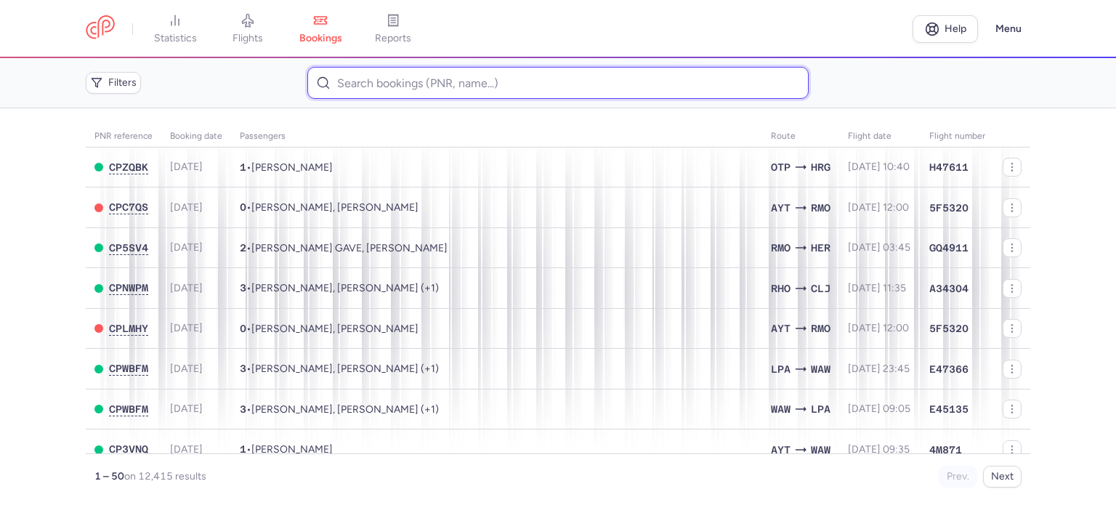
click at [388, 89] on input at bounding box center [557, 83] width 501 height 32
paste input "TOMA ANDREI VALENTIN ALEXANDRU"
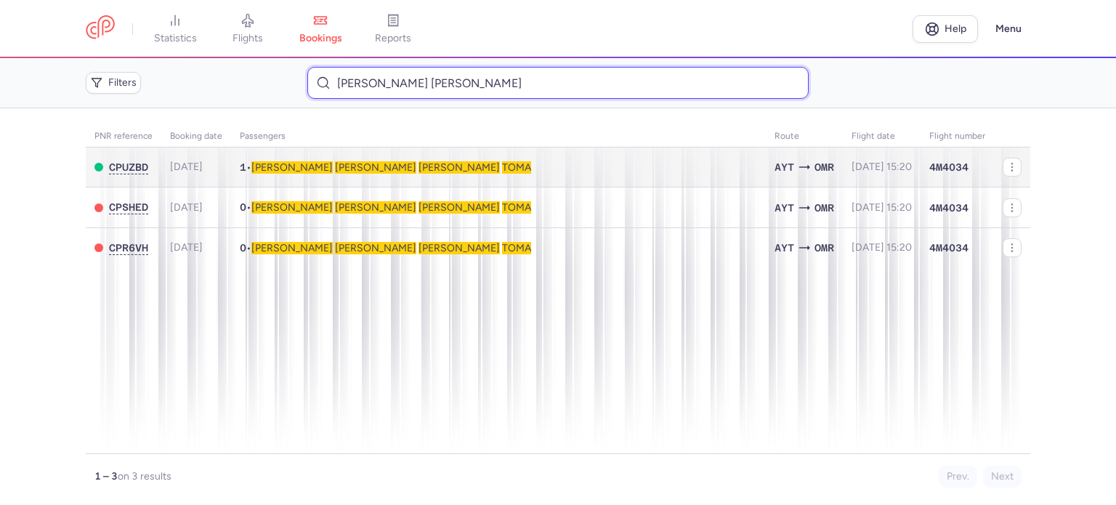
type input "TOMA ANDREI VALENTIN ALEXANDRU"
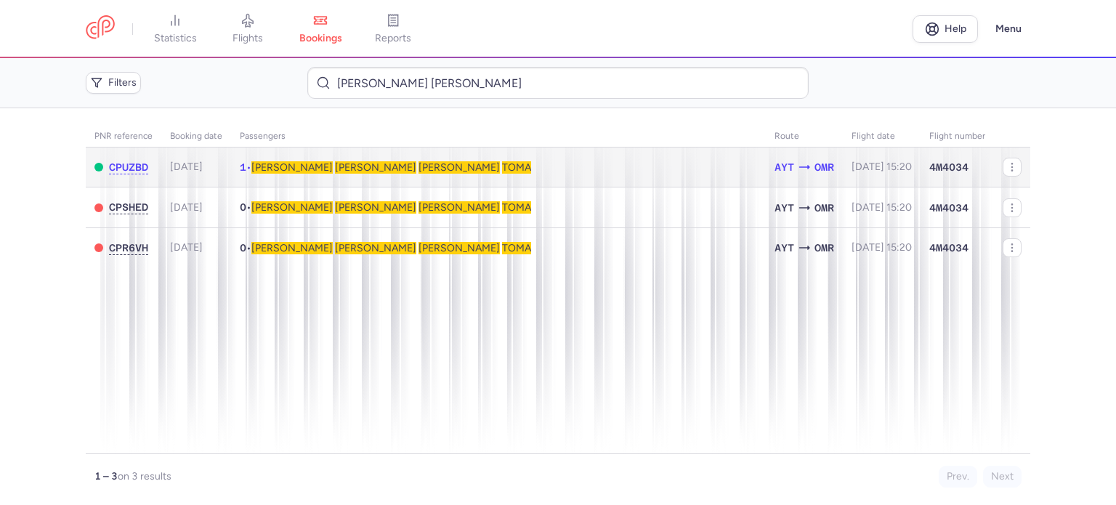
click at [418, 170] on span "Alexandru" at bounding box center [458, 167] width 81 height 12
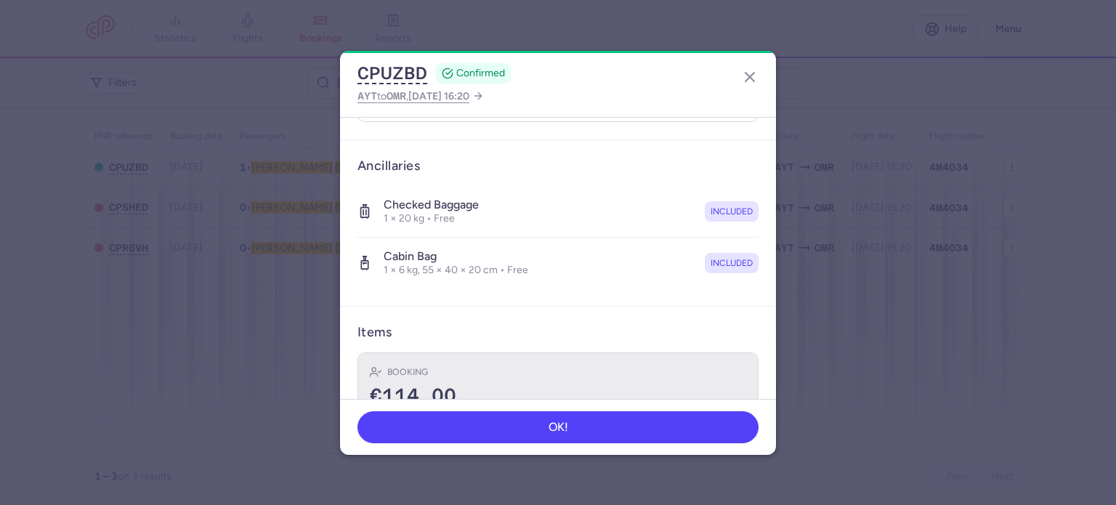
scroll to position [363, 0]
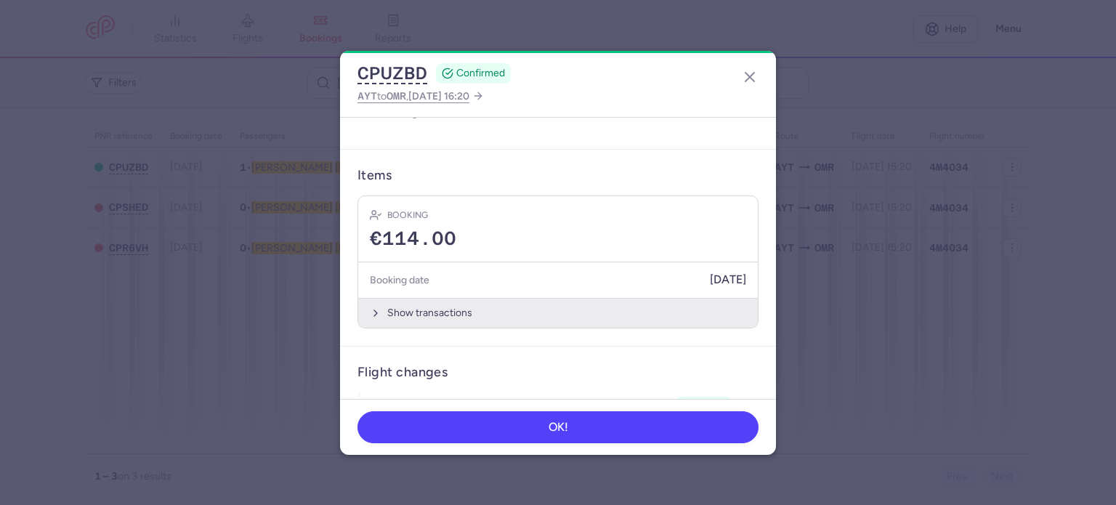
click at [424, 310] on button "Show transactions" at bounding box center [558, 313] width 400 height 30
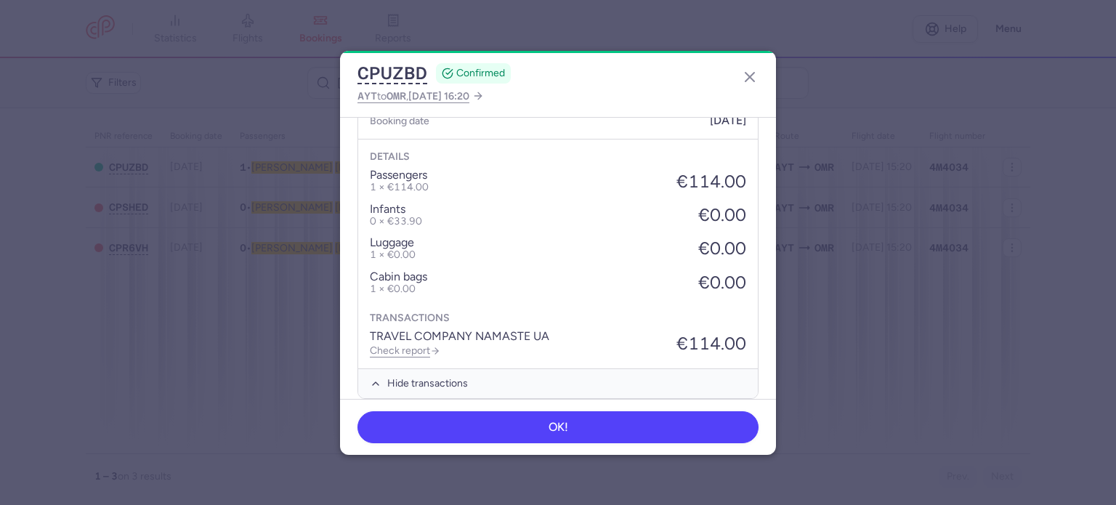
scroll to position [644, 0]
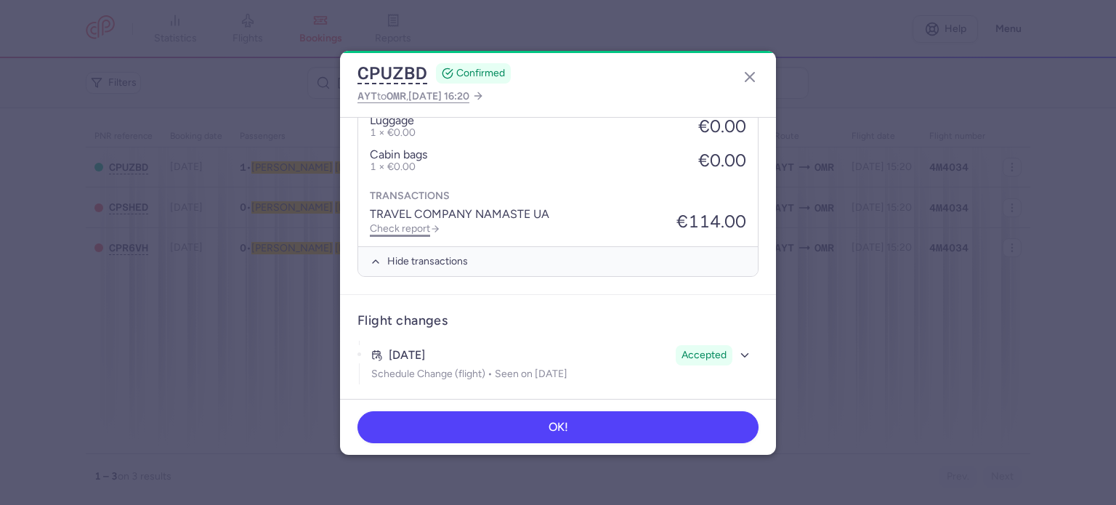
click at [408, 229] on link "Check report" at bounding box center [405, 228] width 70 height 12
